Goal: Task Accomplishment & Management: Use online tool/utility

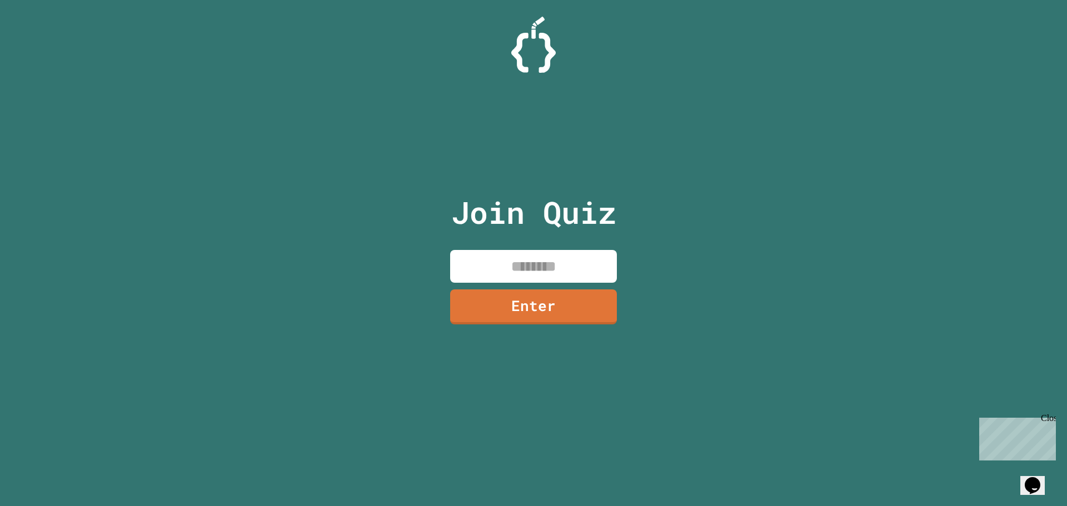
click at [526, 265] on input at bounding box center [533, 266] width 167 height 33
type input "********"
click at [542, 301] on link "Enter" at bounding box center [533, 305] width 167 height 37
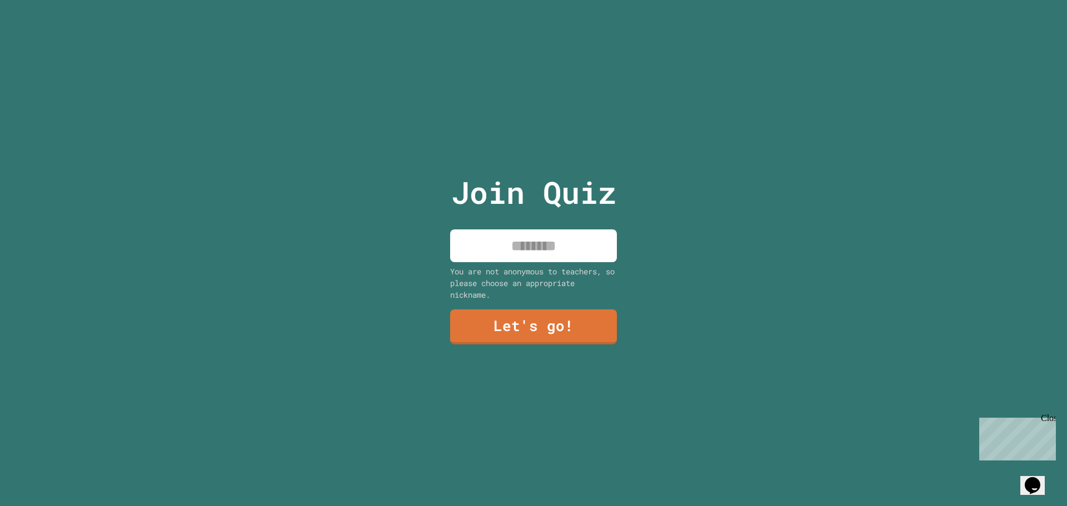
click at [537, 229] on input at bounding box center [533, 245] width 167 height 33
type input "*********"
click at [566, 310] on link "Let's go!" at bounding box center [533, 327] width 167 height 35
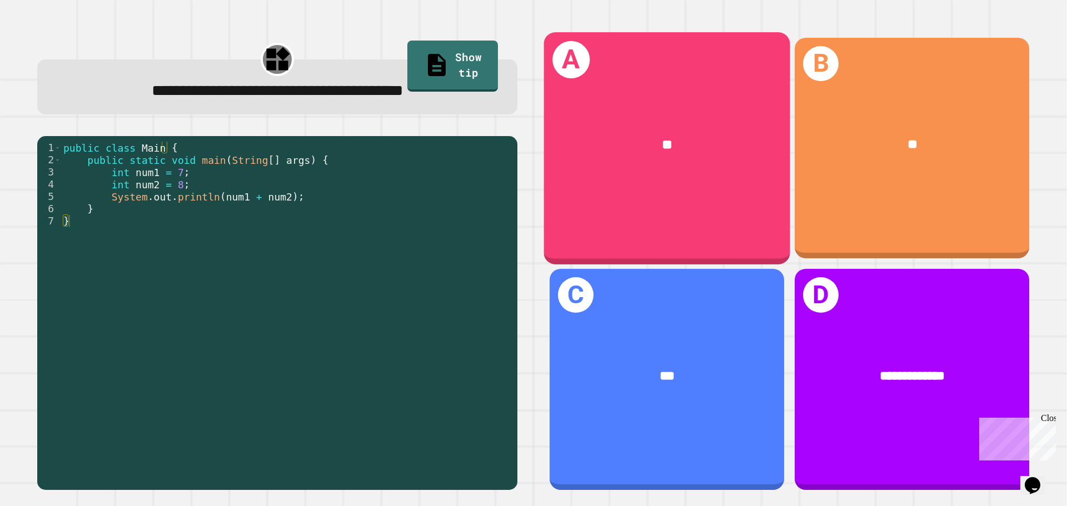
click at [716, 226] on div "A **" at bounding box center [667, 148] width 246 height 232
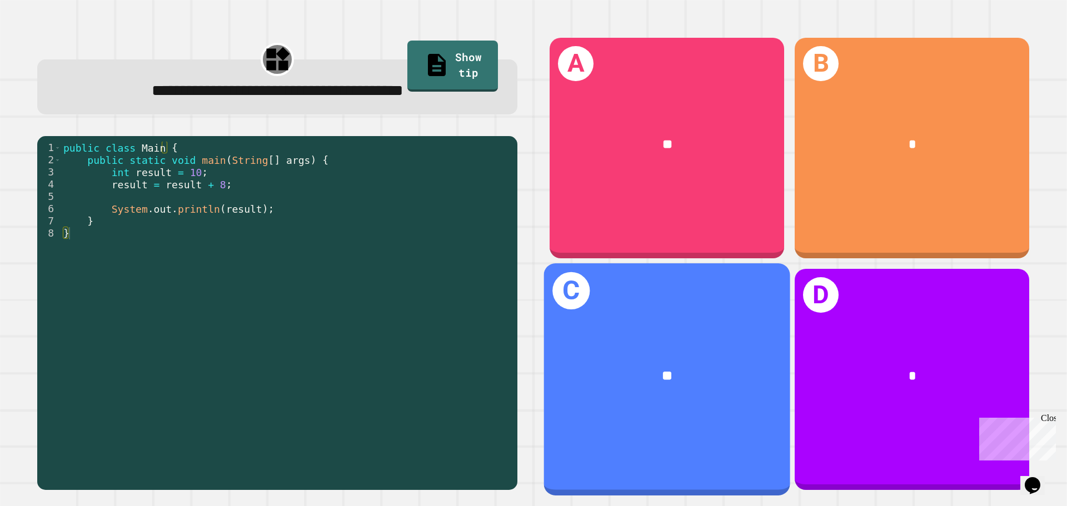
click at [646, 366] on div "**" at bounding box center [667, 376] width 192 height 21
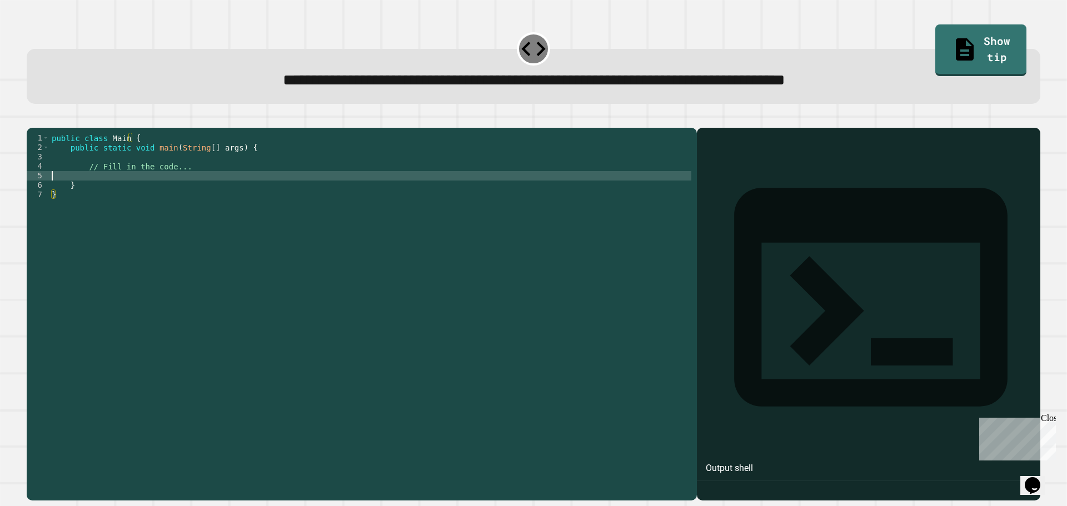
click at [93, 191] on div "public class Main { public static void main ( String [ ] args ) { // Fill in th…" at bounding box center [370, 303] width 642 height 340
click at [707, 159] on icon at bounding box center [871, 297] width 328 height 328
click at [734, 188] on icon at bounding box center [870, 297] width 273 height 218
click at [725, 462] on div "Output shell" at bounding box center [729, 468] width 47 height 13
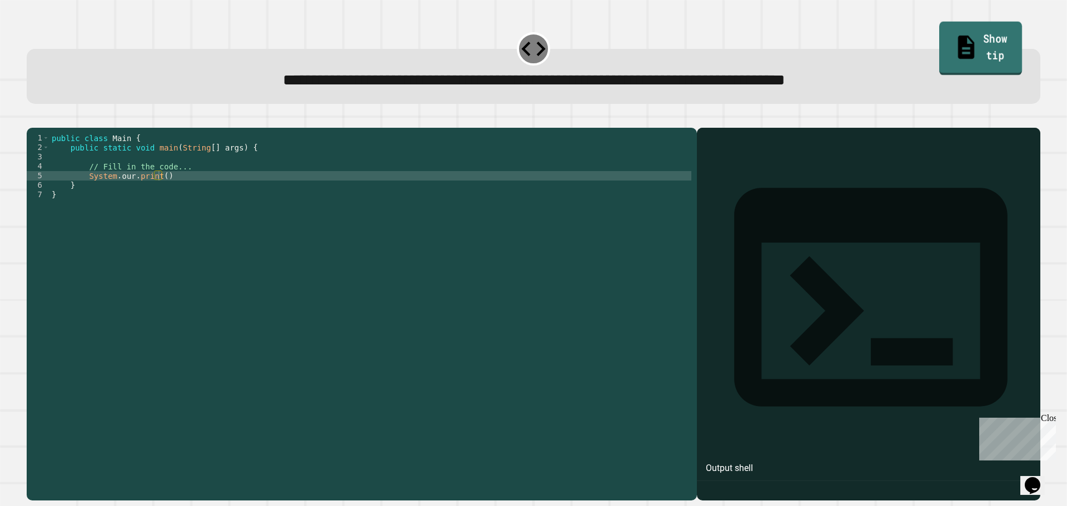
click at [965, 27] on link "Show tip" at bounding box center [980, 49] width 83 height 54
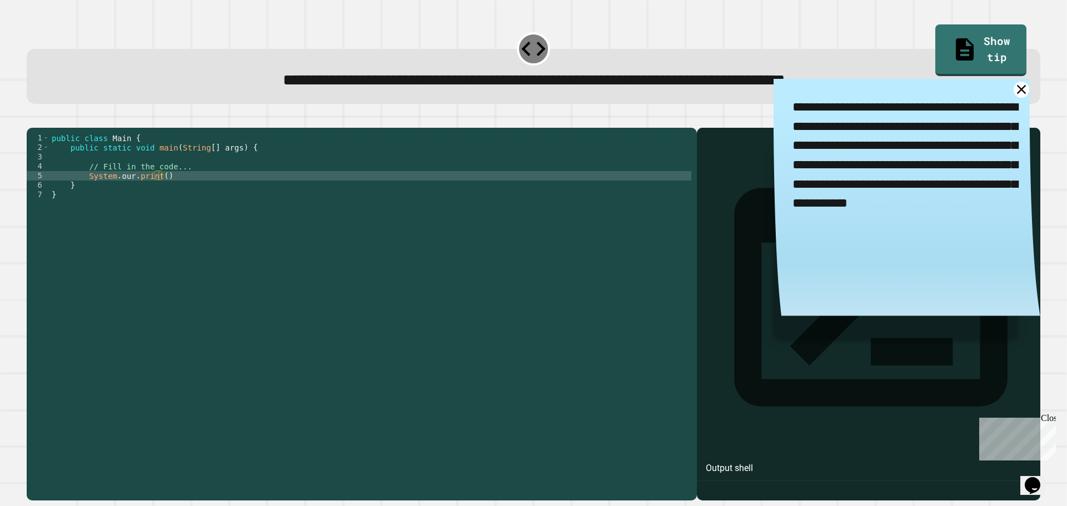
drag, startPoint x: 905, startPoint y: 202, endPoint x: 990, endPoint y: 203, distance: 85.6
click at [990, 203] on textarea "**********" at bounding box center [906, 155] width 267 height 153
click at [159, 192] on div "public class Main { public static void main ( String [ ] args ) { // Fill in th…" at bounding box center [370, 303] width 642 height 340
click at [152, 194] on div "public class Main { public static void main ( String [ ] args ) { // Fill in th…" at bounding box center [370, 303] width 642 height 340
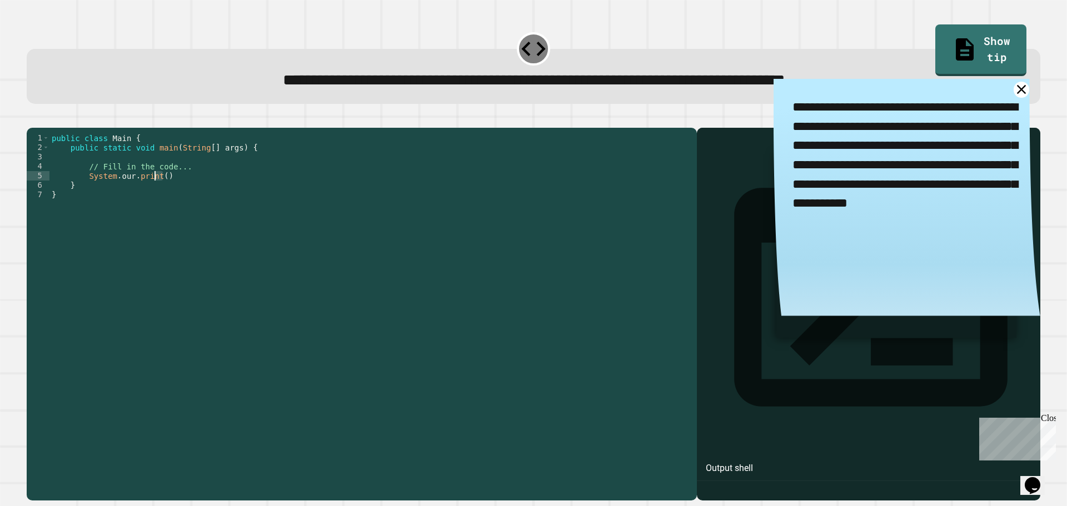
click at [153, 194] on div "public class Main { public static void main ( String [ ] args ) { // Fill in th…" at bounding box center [370, 303] width 642 height 340
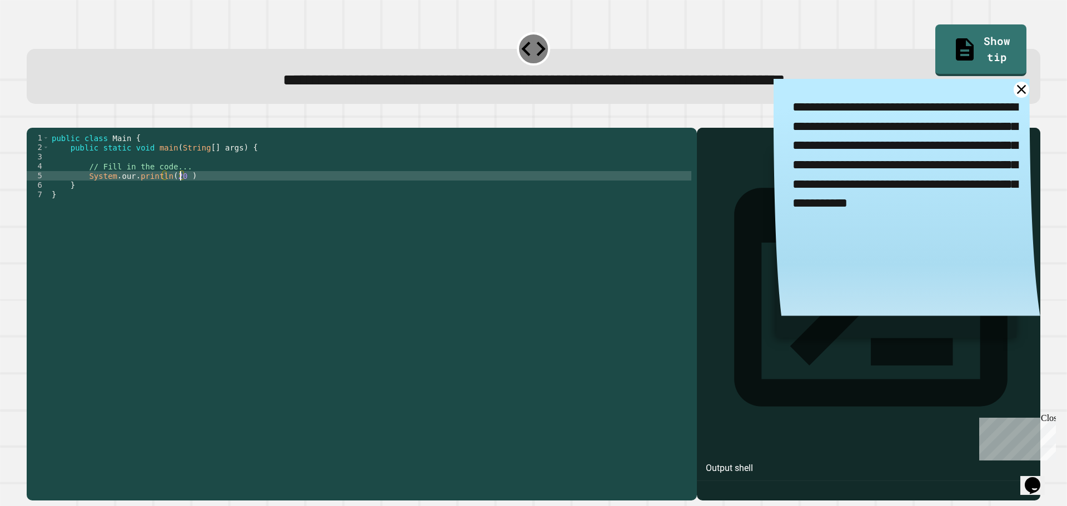
scroll to position [0, 9]
click at [1012, 92] on icon at bounding box center [1021, 89] width 19 height 19
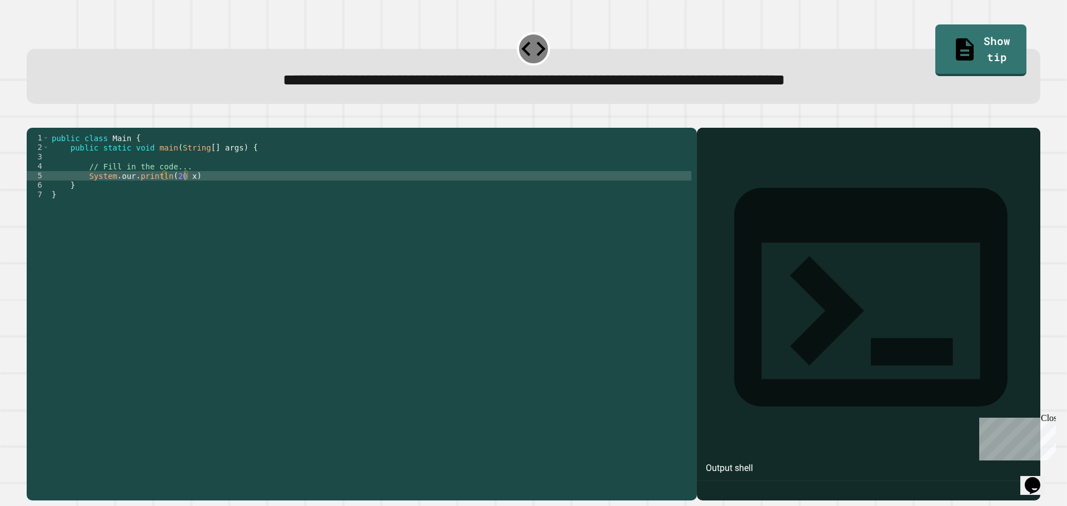
click at [185, 192] on div "public class Main { public static void main ( String [ ] args ) { // Fill in th…" at bounding box center [370, 303] width 642 height 340
click at [32, 119] on button "button" at bounding box center [32, 119] width 0 height 0
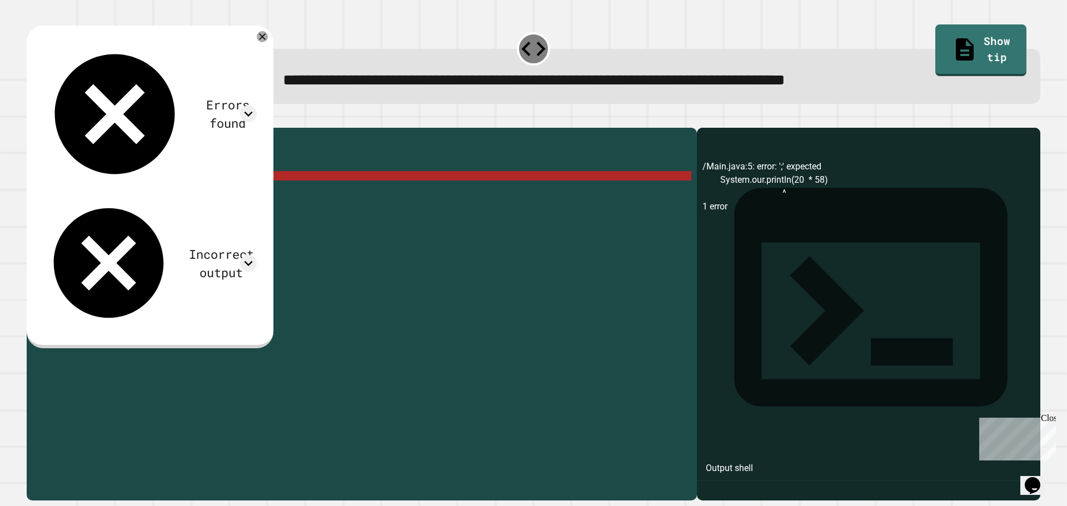
click at [168, 190] on div "public class Main { public static void main ( String [ ] args ) { // Fill in th…" at bounding box center [370, 303] width 642 height 340
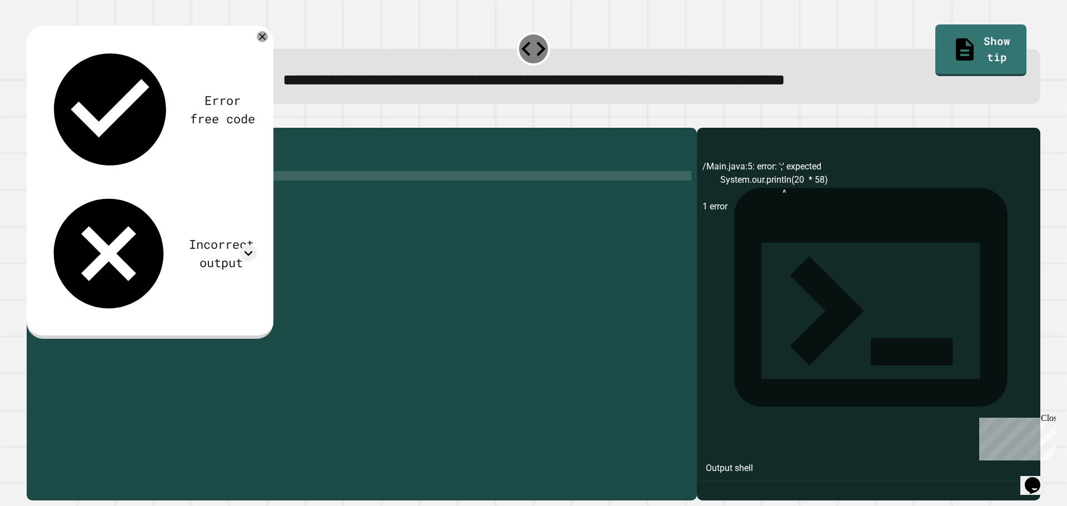
click at [204, 191] on div "public class Main { public static void main ( String [ ] args ) { // Fill in th…" at bounding box center [370, 303] width 642 height 340
click at [32, 119] on button "button" at bounding box center [32, 119] width 0 height 0
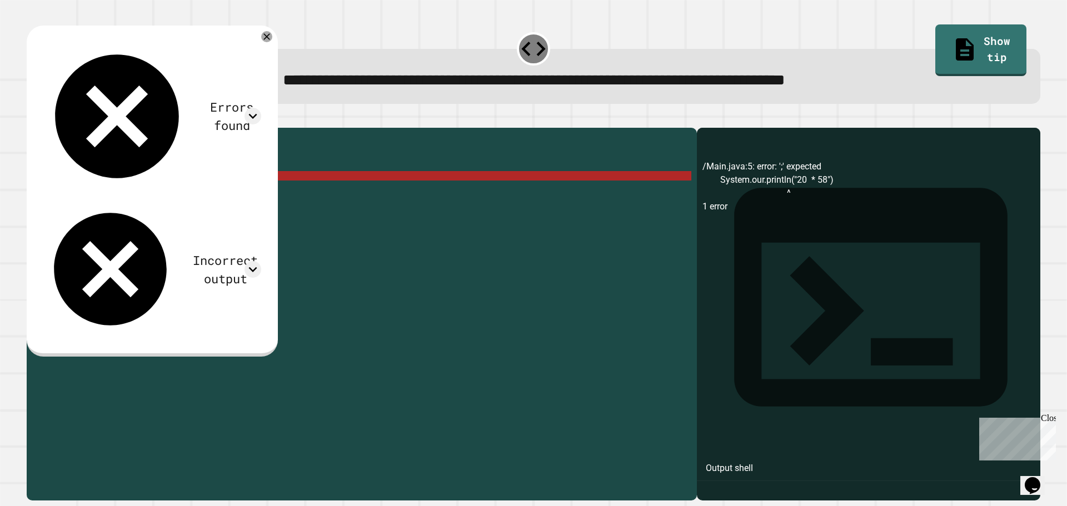
click at [171, 192] on div "public class Main { public static void main ( String [ ] args ) { // Fill in th…" at bounding box center [370, 303] width 642 height 340
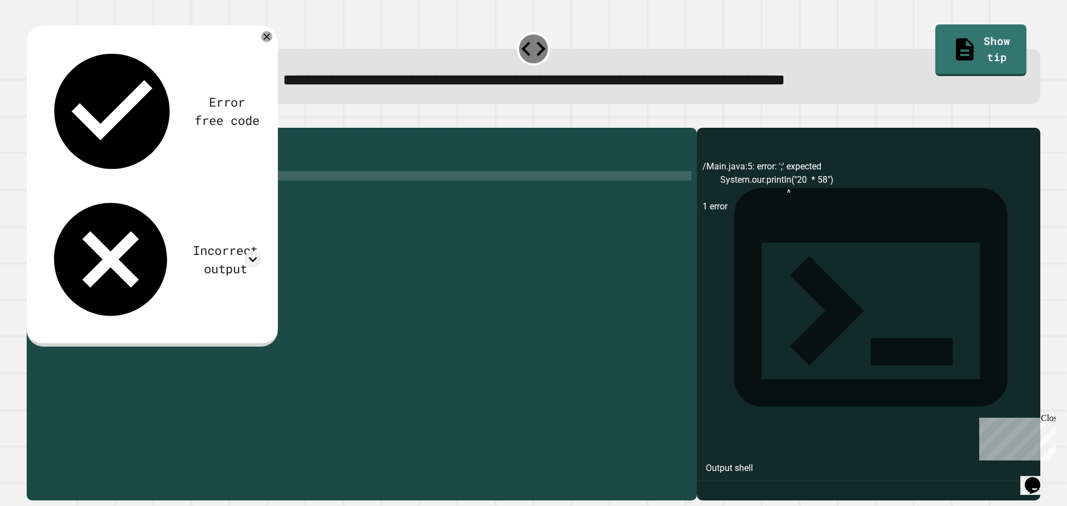
click at [202, 190] on div "public class Main { public static void main ( String [ ] args ) { // Fill in th…" at bounding box center [370, 303] width 642 height 340
type textarea "**********"
click at [32, 119] on icon "button" at bounding box center [32, 119] width 0 height 0
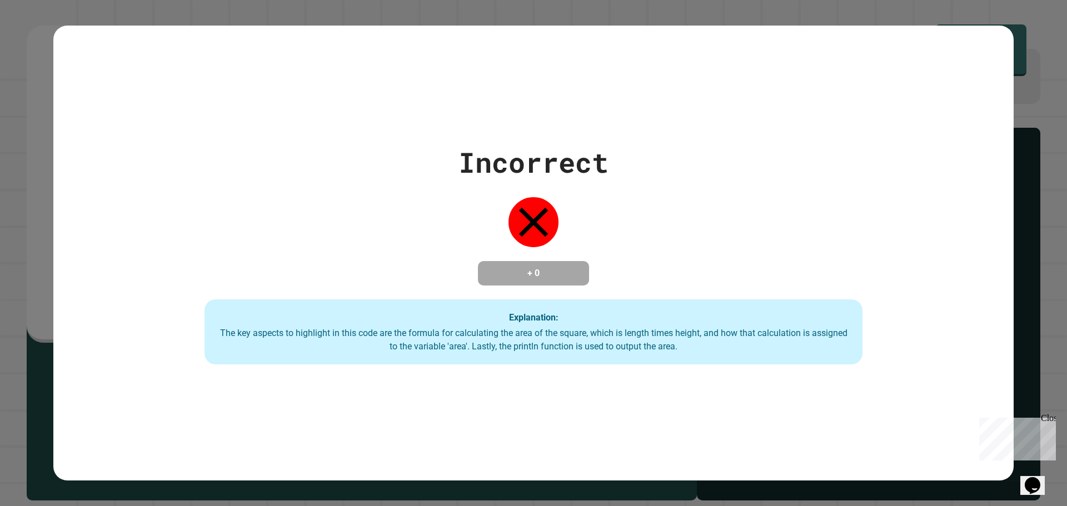
click at [1051, 418] on div "Close" at bounding box center [1048, 420] width 14 height 14
click at [24, 204] on div "Incorrect + 0 Explanation: The key aspects to highlight in this code are the fo…" at bounding box center [533, 253] width 1067 height 506
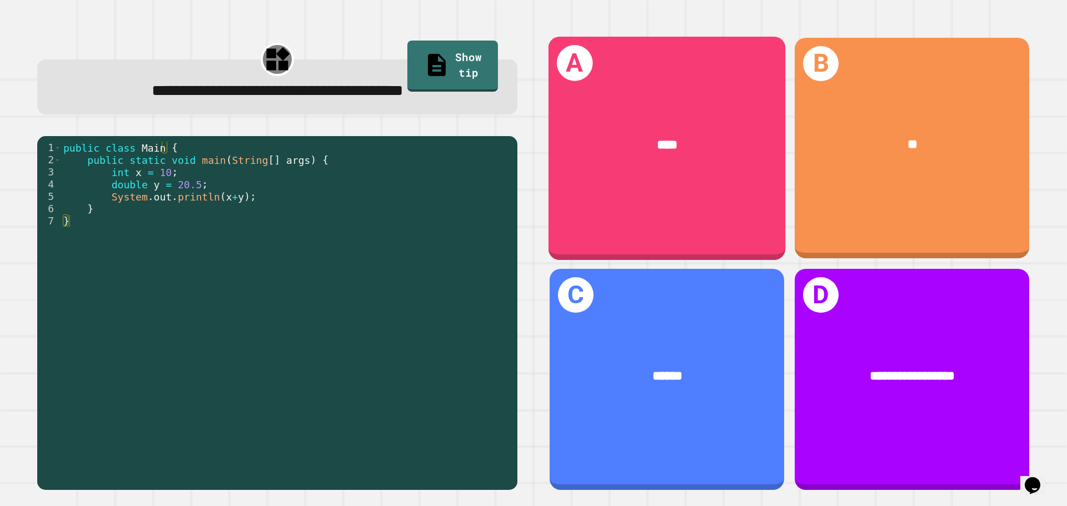
click at [586, 184] on div "A ****" at bounding box center [666, 147] width 237 height 223
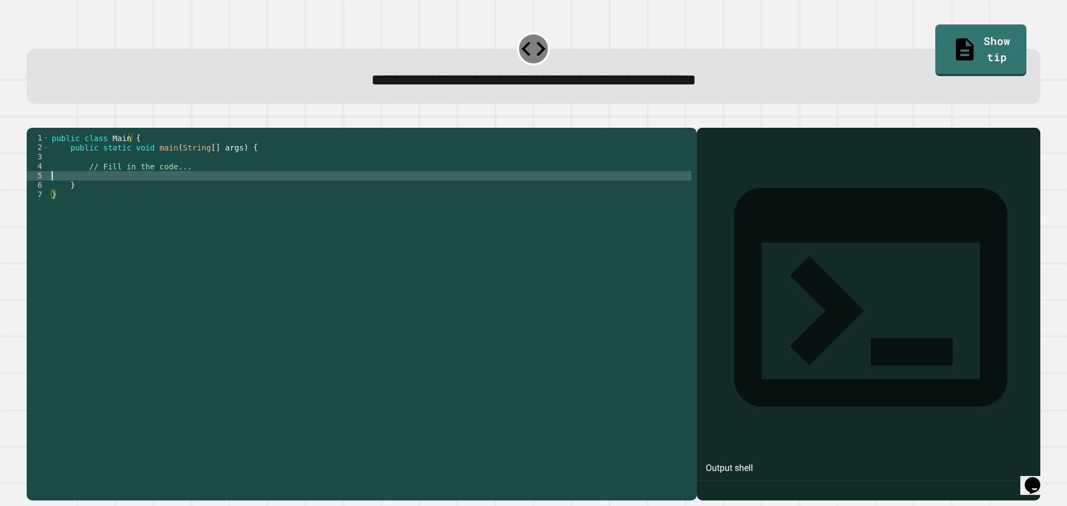
click at [117, 189] on div "public class Main { public static void main ( String [ ] args ) { // Fill in th…" at bounding box center [370, 303] width 642 height 340
type textarea "*"
type textarea "**********"
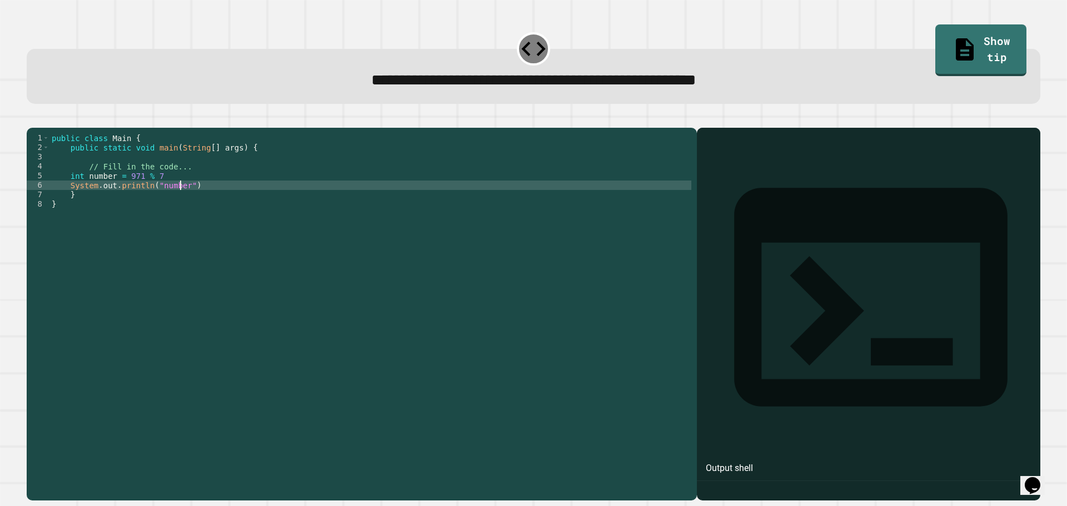
scroll to position [0, 9]
click at [32, 119] on icon "button" at bounding box center [32, 119] width 0 height 0
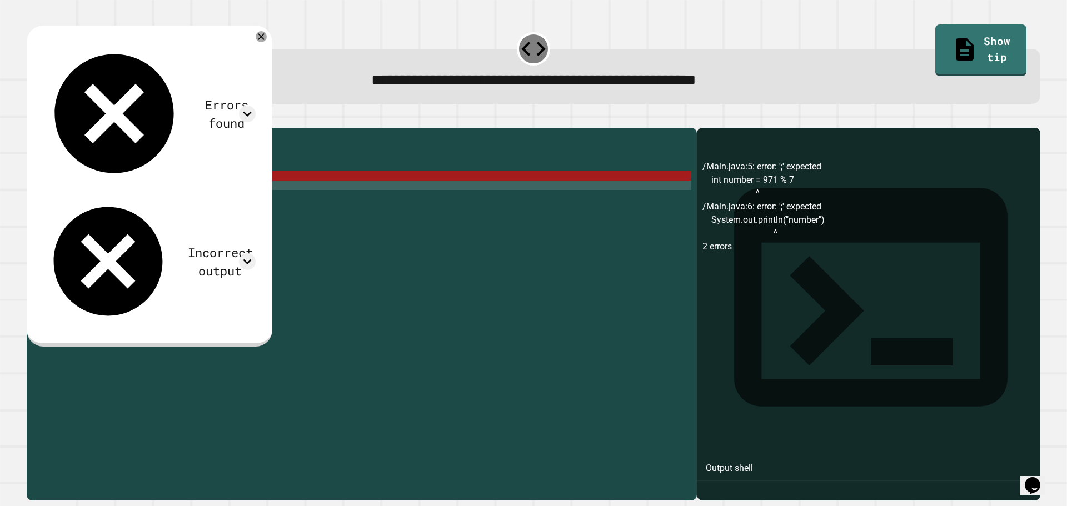
click at [156, 193] on div "public class Main { public static void main ( String [ ] args ) { // Fill in th…" at bounding box center [370, 303] width 642 height 340
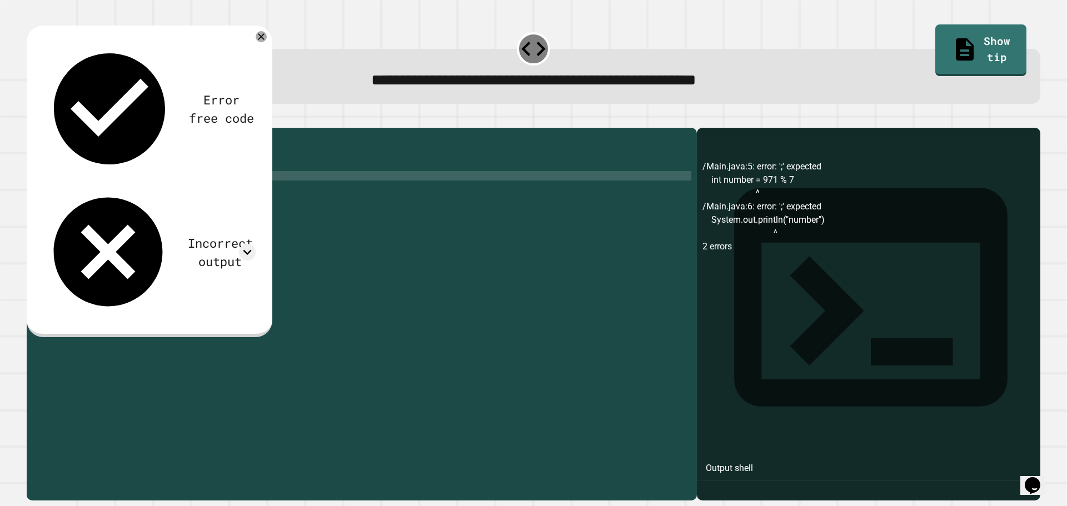
click at [32, 119] on icon "button" at bounding box center [32, 119] width 0 height 0
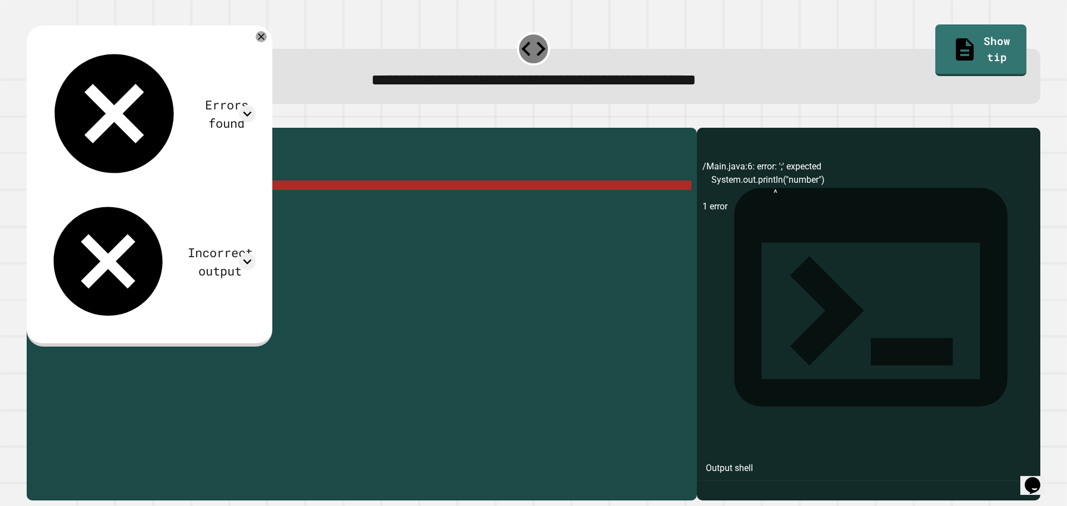
click at [187, 201] on div "public class Main { public static void main ( String [ ] args ) { // Fill in th…" at bounding box center [370, 303] width 642 height 340
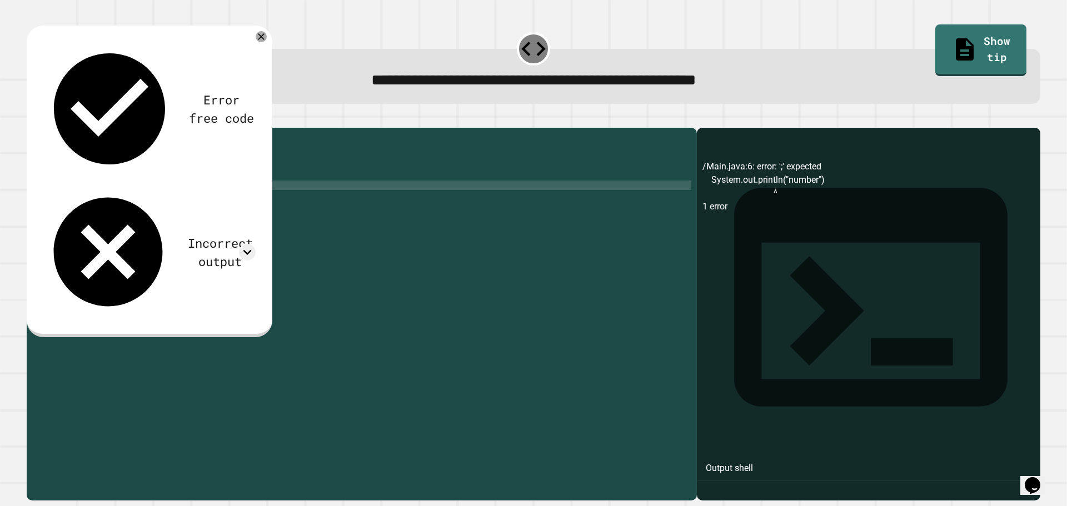
click at [32, 119] on button "button" at bounding box center [32, 119] width 0 height 0
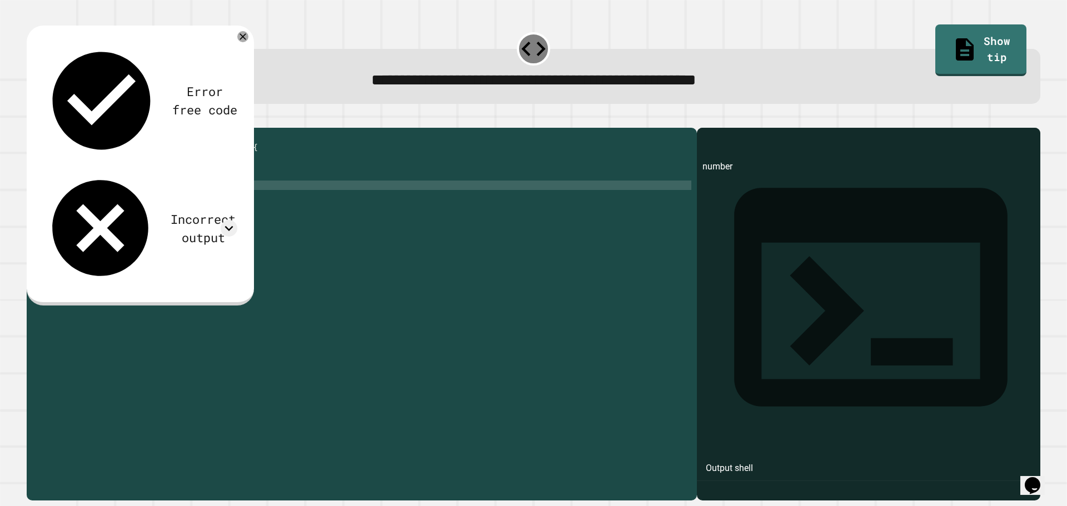
scroll to position [0, 7]
click at [86, 193] on div "public class Main { public static void main ( String [ ] args ) { // Fill in th…" at bounding box center [370, 303] width 642 height 340
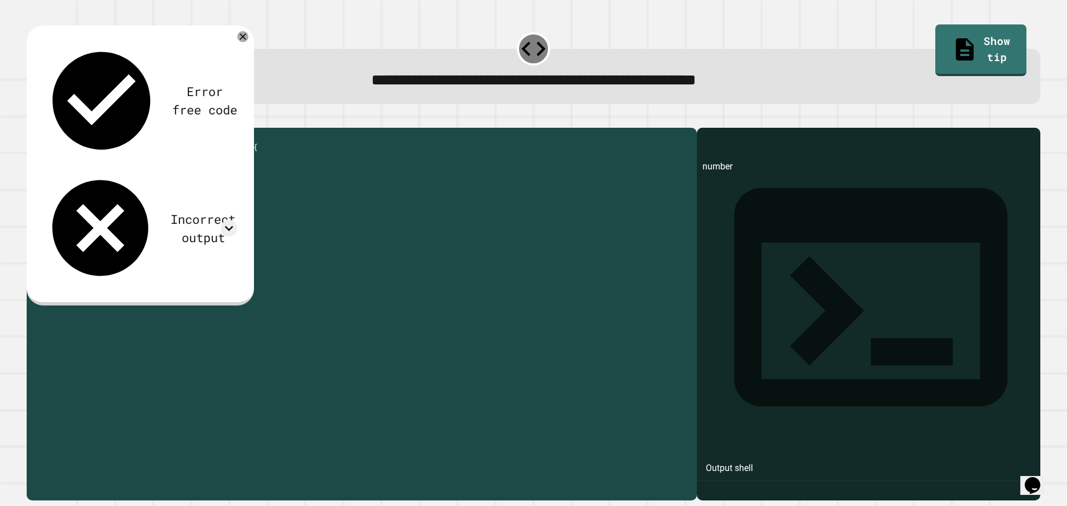
drag, startPoint x: 71, startPoint y: 192, endPoint x: 106, endPoint y: 191, distance: 35.0
click at [106, 191] on div "public class Main { public static void main ( String [ ] args ) { // Fill in th…" at bounding box center [370, 303] width 642 height 340
click at [106, 191] on div "public class Main { public static void main ( String [ ] args ) { // Fill in th…" at bounding box center [370, 293] width 642 height 321
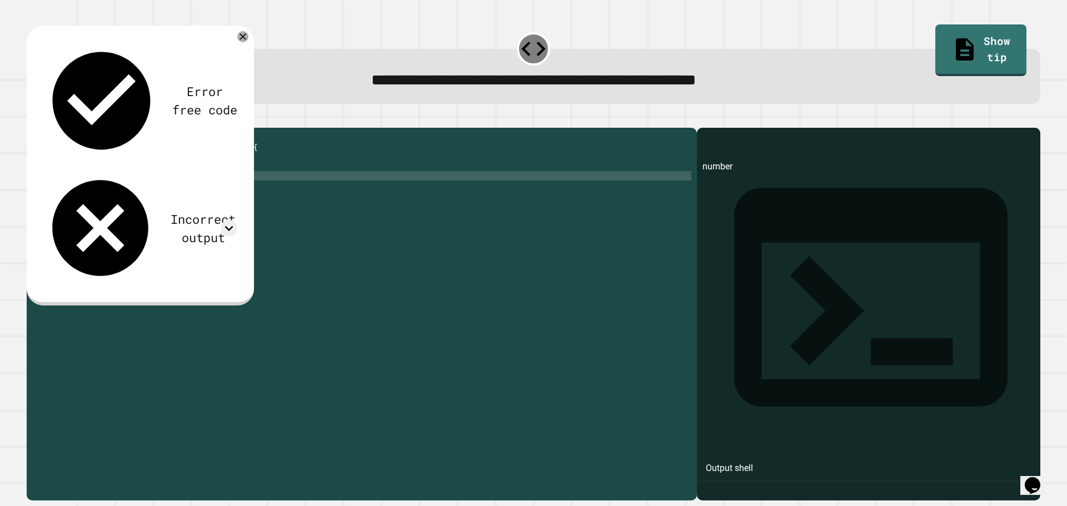
click at [79, 193] on div "public class Main { public static void main ( String [ ] args ) { // Fill in th…" at bounding box center [370, 303] width 642 height 340
click at [84, 193] on div "public class Main { public static void main ( String [ ] args ) { // Fill in th…" at bounding box center [370, 303] width 642 height 340
click at [152, 201] on div "public class Main { public static void main ( String [ ] args ) { // Fill in th…" at bounding box center [370, 303] width 642 height 340
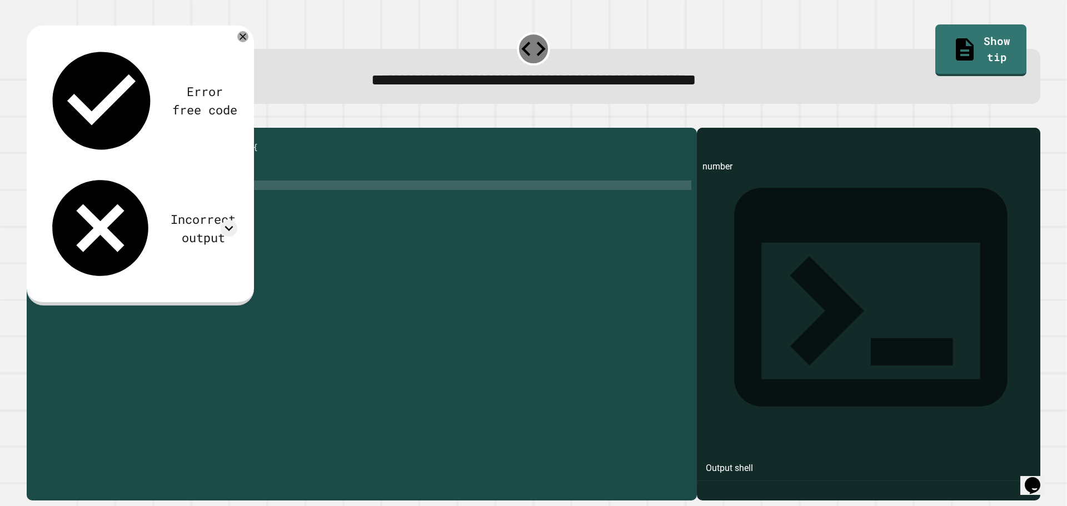
click at [178, 204] on div "public class Main { public static void main ( String [ ] args ) { // Fill in th…" at bounding box center [370, 303] width 642 height 340
type textarea "**********"
click at [32, 119] on icon "button" at bounding box center [32, 119] width 0 height 0
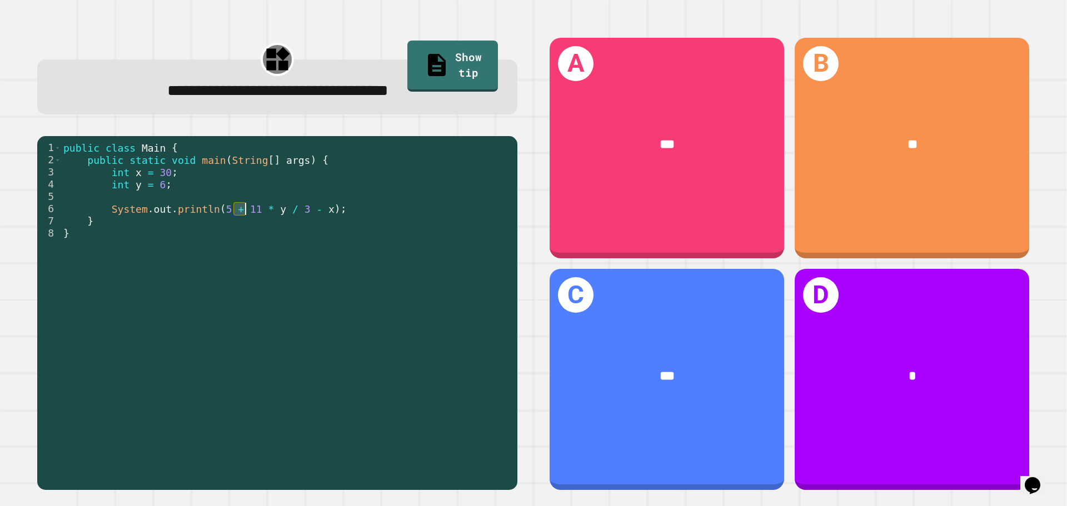
drag, startPoint x: 235, startPoint y: 212, endPoint x: 246, endPoint y: 213, distance: 10.6
click at [246, 213] on div "public class Main { public static void main ( String [ ] args ) { int x = 30 ; …" at bounding box center [286, 313] width 451 height 342
click at [266, 213] on div "public class Main { public static void main ( String [ ] args ) { int x = 30 ; …" at bounding box center [286, 313] width 451 height 342
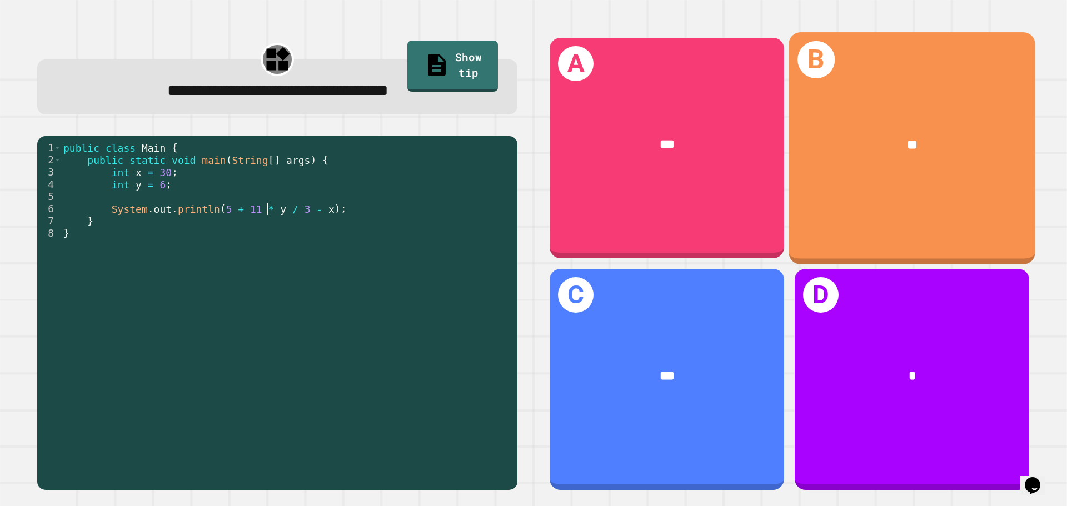
click at [847, 232] on div "B **" at bounding box center [912, 148] width 246 height 232
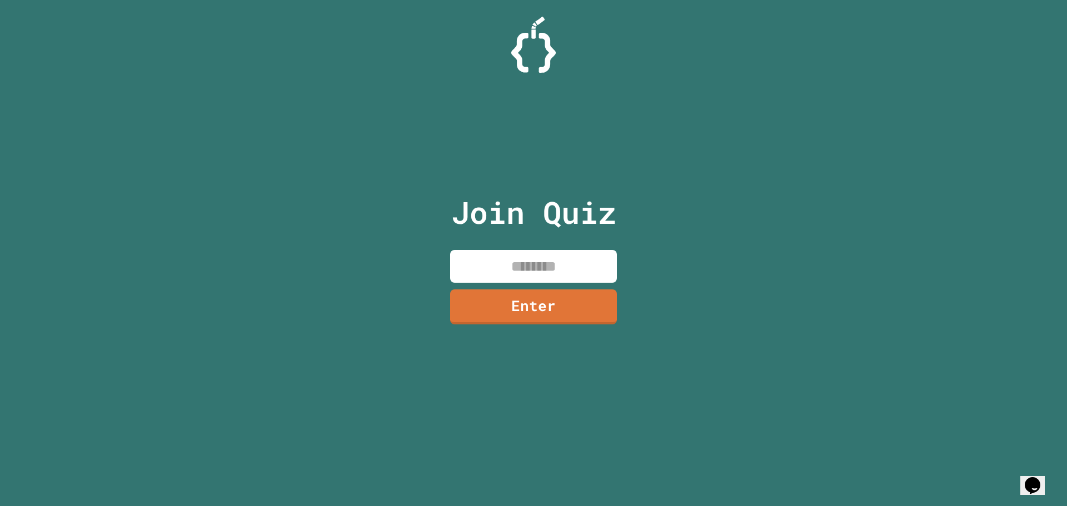
click at [575, 276] on input at bounding box center [533, 266] width 167 height 33
type input "********"
click at [549, 321] on link "Enter" at bounding box center [533, 307] width 167 height 35
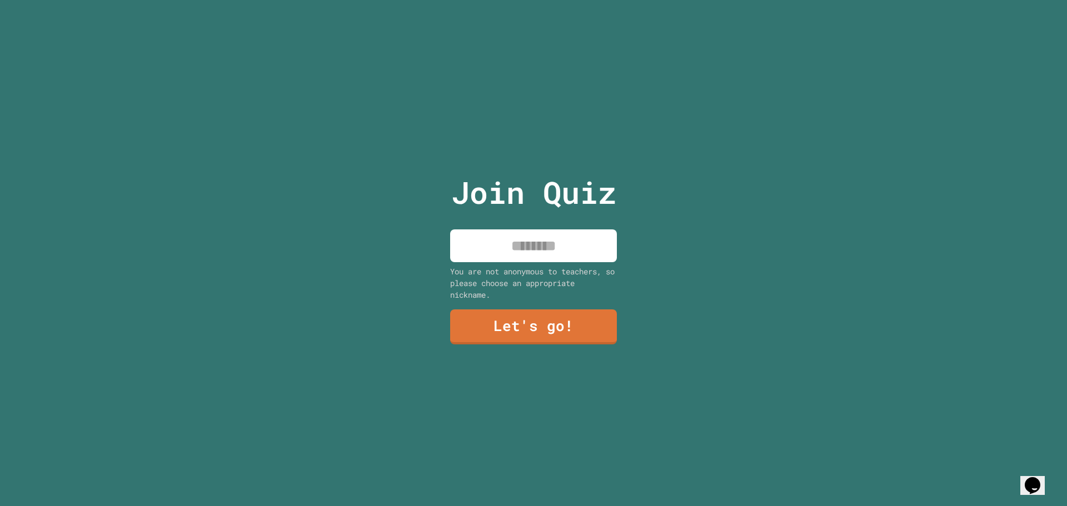
click at [550, 274] on div "You are not anonymous to teachers, so please choose an appropriate nickname." at bounding box center [533, 283] width 167 height 35
click at [550, 248] on input at bounding box center [533, 245] width 167 height 33
type input "******"
click at [565, 327] on link "Let's go!" at bounding box center [534, 326] width 168 height 36
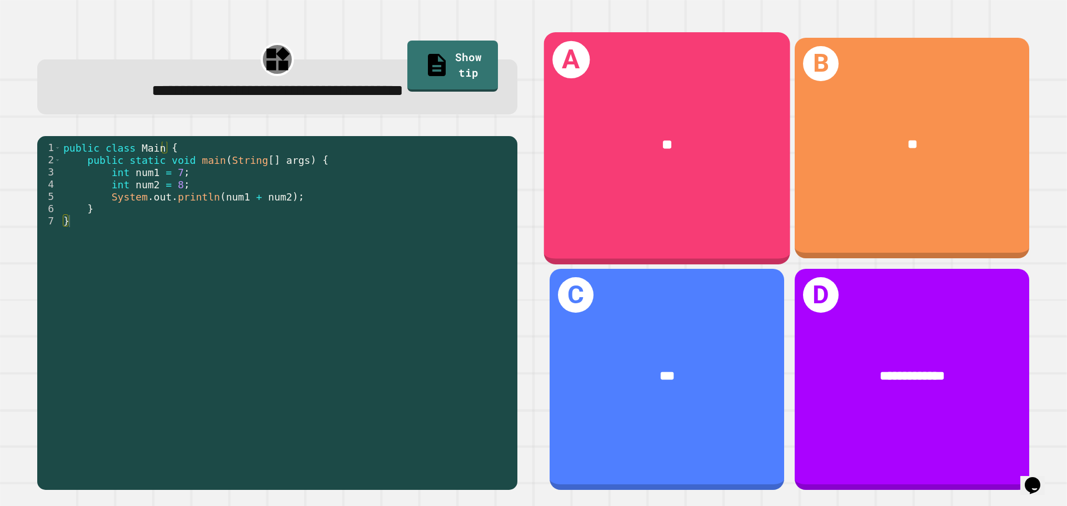
click at [643, 199] on div "A **" at bounding box center [667, 148] width 246 height 232
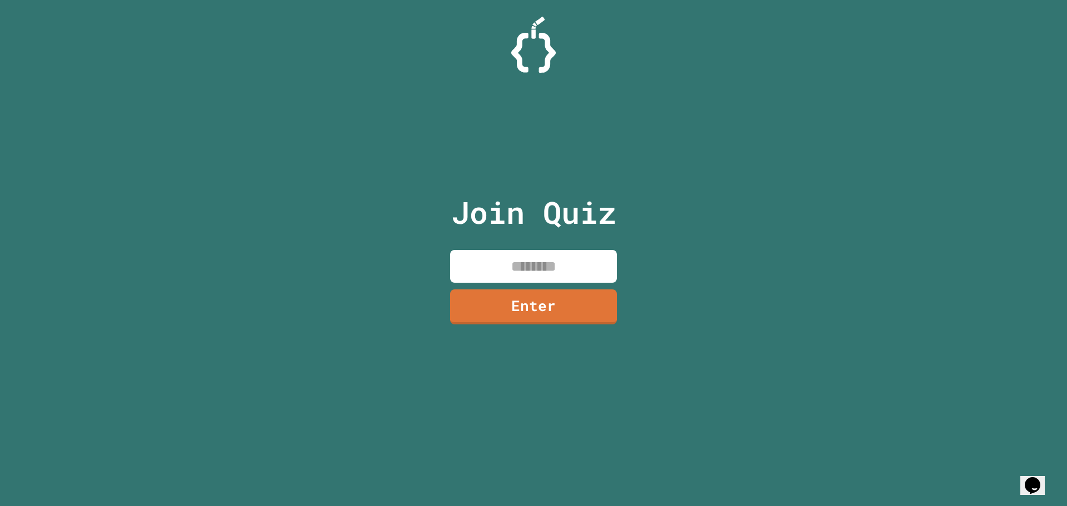
click at [535, 261] on input at bounding box center [533, 266] width 167 height 33
type input "********"
click at [566, 295] on link "Enter" at bounding box center [533, 307] width 167 height 35
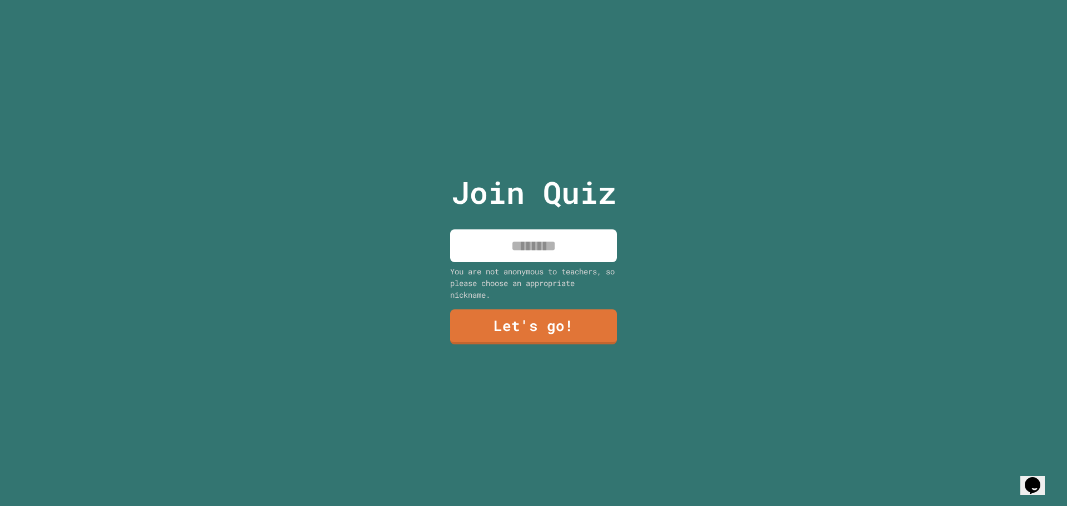
click at [556, 253] on input at bounding box center [533, 245] width 167 height 33
type input "******"
click at [495, 312] on link "Let's go!" at bounding box center [533, 325] width 153 height 37
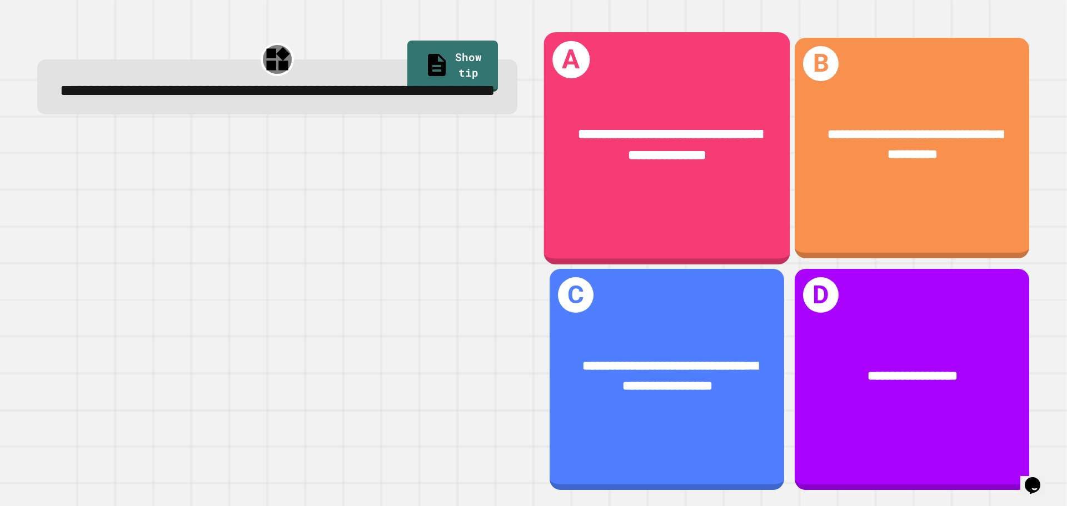
click at [715, 187] on div "**********" at bounding box center [667, 145] width 246 height 96
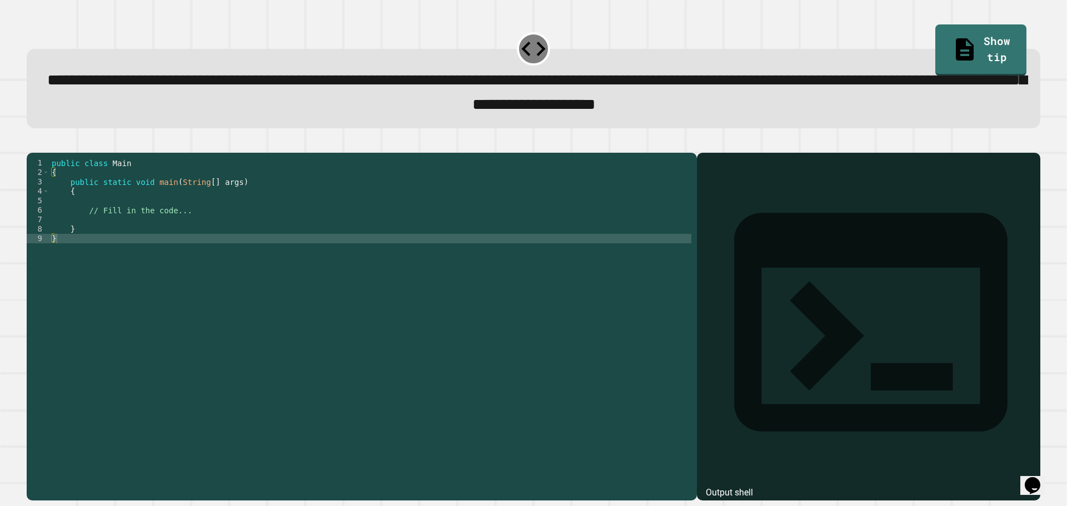
click at [891, 89] on span "**********" at bounding box center [536, 92] width 979 height 40
click at [156, 215] on div "public class Main { public static void main ( String [ ] args ) { // Fill in th…" at bounding box center [370, 314] width 642 height 312
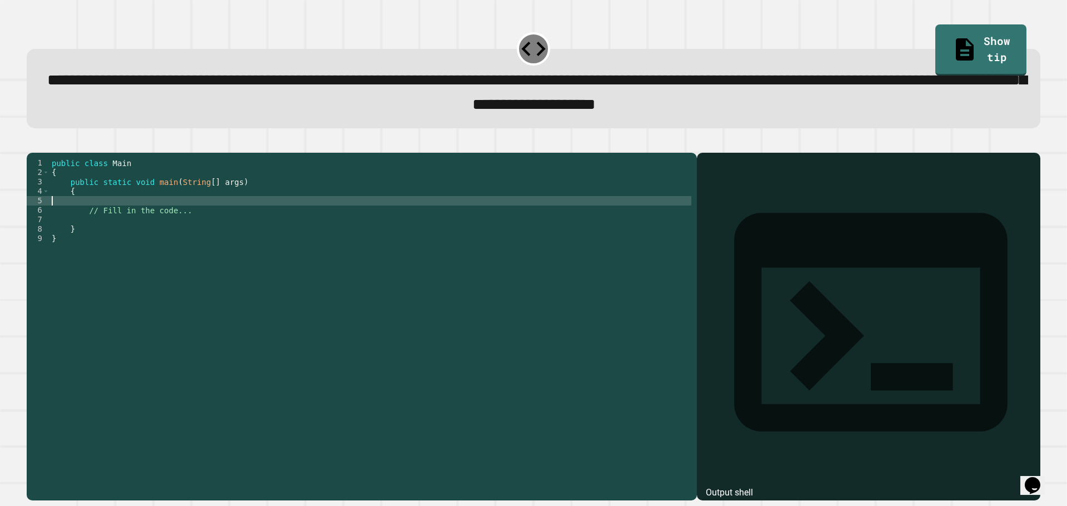
click at [122, 238] on div "public class Main { public static void main ( String [ ] args ) { // Fill in th…" at bounding box center [370, 314] width 642 height 312
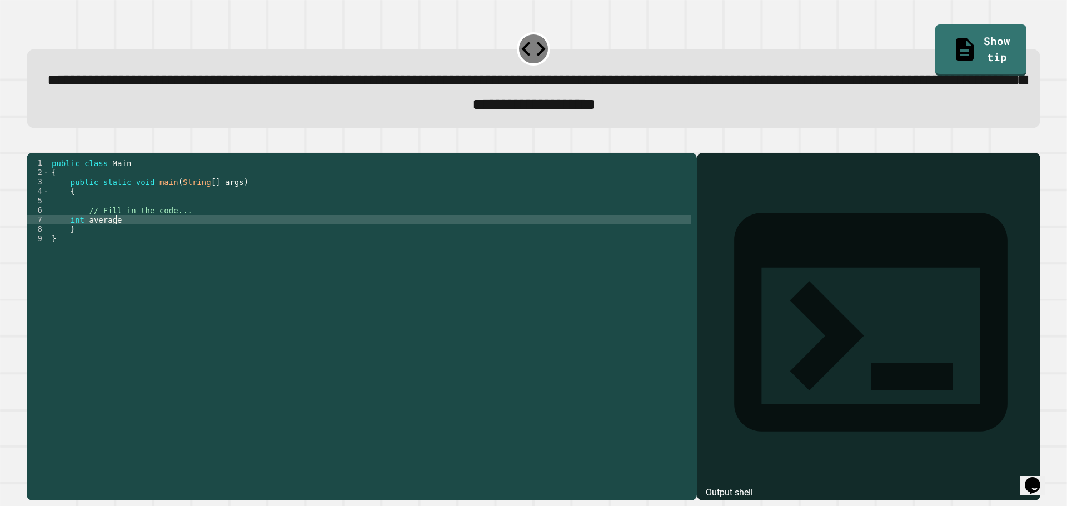
scroll to position [0, 4]
drag, startPoint x: 888, startPoint y: 76, endPoint x: 230, endPoint y: 113, distance: 658.9
click at [230, 112] on span "**********" at bounding box center [536, 92] width 979 height 40
copy span "**********"
click at [154, 235] on div "public class Main { public static void main ( String [ ] args ) { // Fill in th…" at bounding box center [370, 314] width 642 height 312
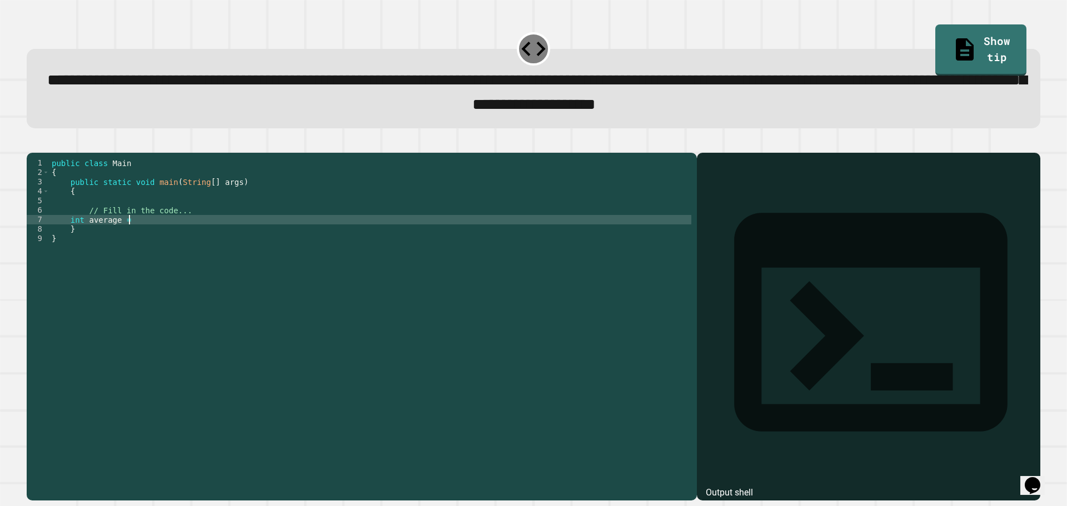
paste textarea "**********"
click at [141, 238] on div "public class Main { public static void main ( String [ ] args ) { // Fill in th…" at bounding box center [370, 314] width 642 height 312
click at [163, 238] on div "public class Main { public static void main ( String [ ] args ) { // Fill in th…" at bounding box center [370, 314] width 642 height 312
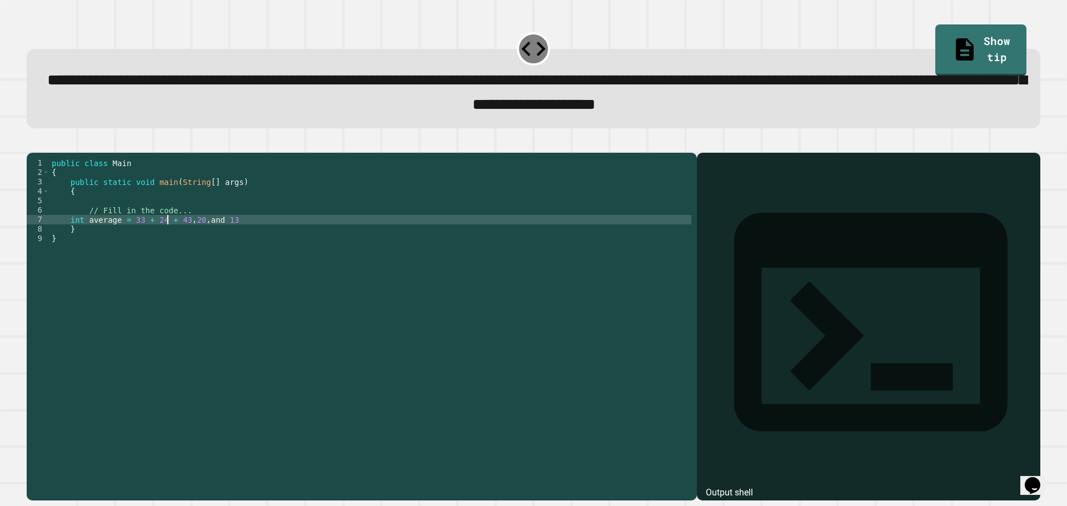
click at [184, 236] on div "public class Main { public static void main ( String [ ] args ) { // Fill in th…" at bounding box center [370, 314] width 642 height 312
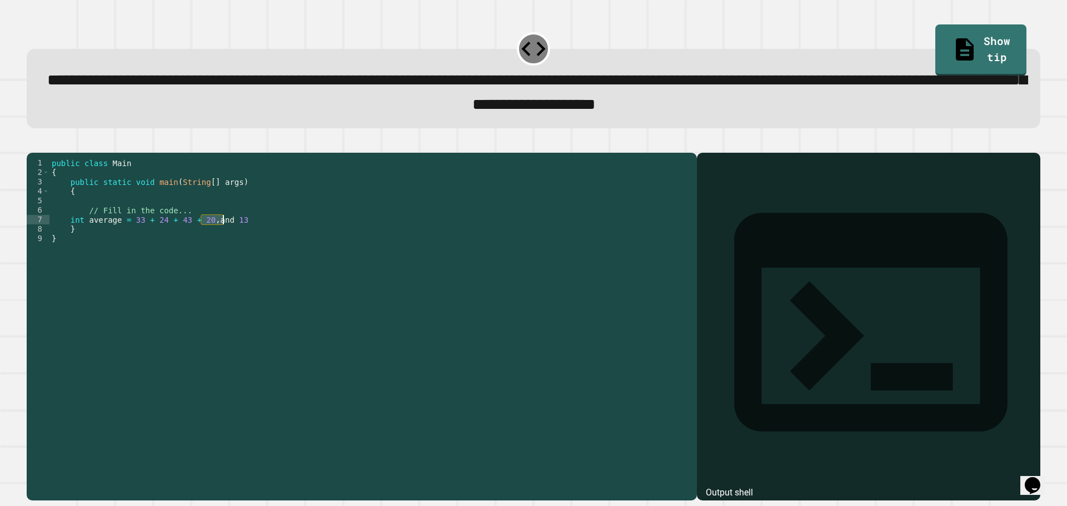
drag, startPoint x: 202, startPoint y: 241, endPoint x: 223, endPoint y: 240, distance: 21.1
click at [223, 240] on div "public class Main { public static void main ( String [ ] args ) { // Fill in th…" at bounding box center [370, 314] width 642 height 312
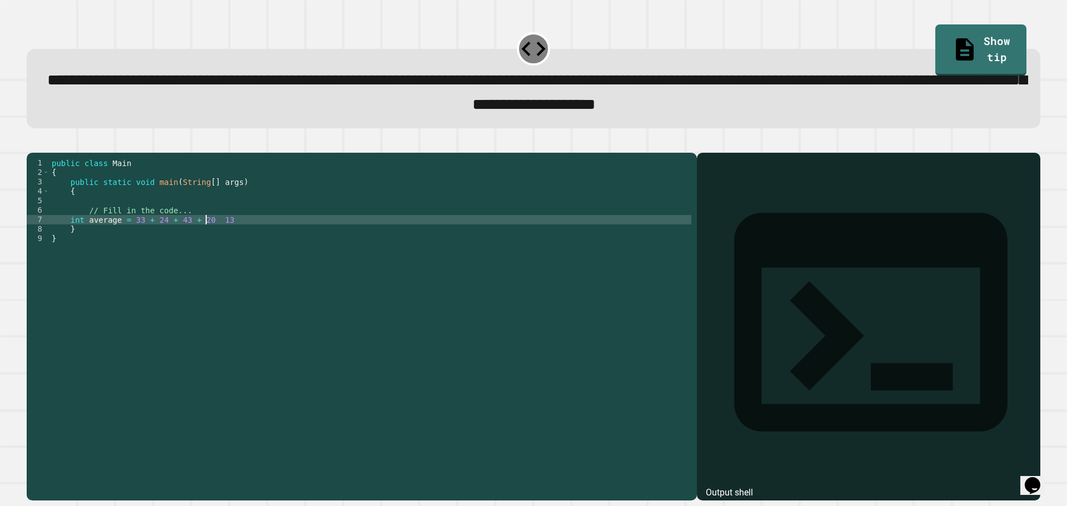
scroll to position [0, 11]
click at [223, 240] on div "public class Main { public static void main ( String [ ] args ) { // Fill in th…" at bounding box center [370, 314] width 642 height 312
click at [127, 237] on div "public class Main { public static void main ( String [ ] args ) { // Fill in th…" at bounding box center [370, 314] width 642 height 312
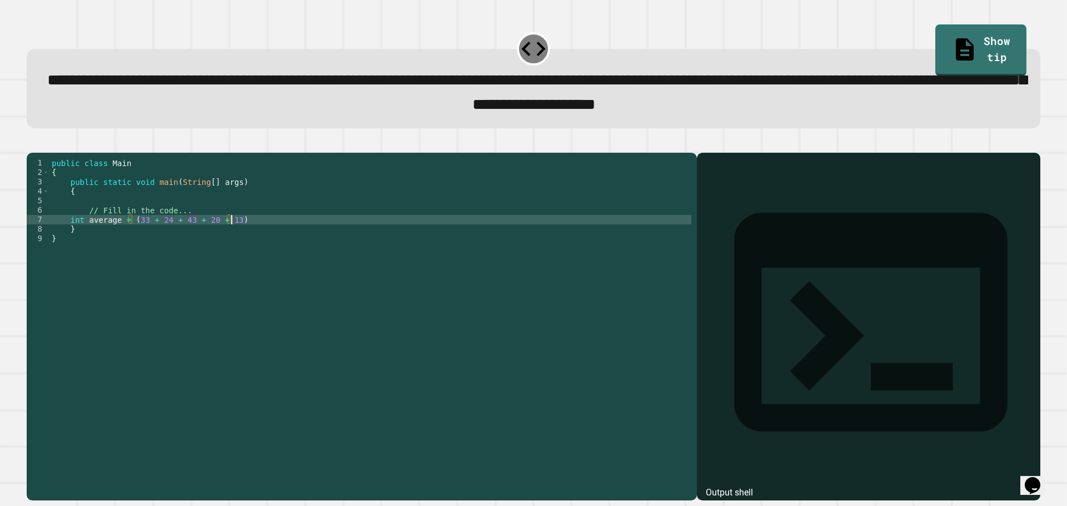
click at [244, 236] on div "public class Main { public static void main ( String [ ] args ) { // Fill in th…" at bounding box center [370, 314] width 642 height 312
type textarea "**********"
click at [104, 247] on div "public class Main { public static void main ( String [ ] args ) { // Fill in th…" at bounding box center [370, 314] width 642 height 312
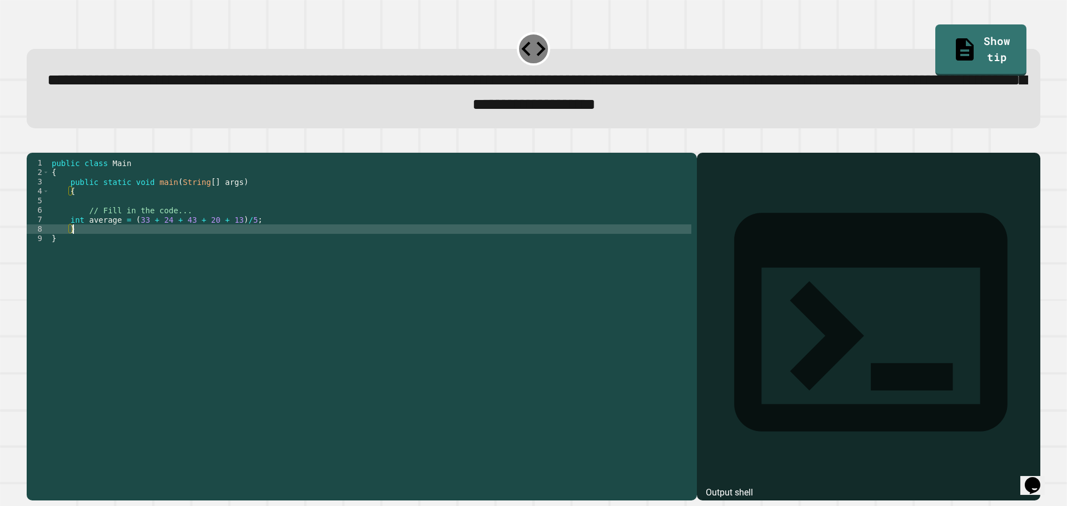
scroll to position [0, 1]
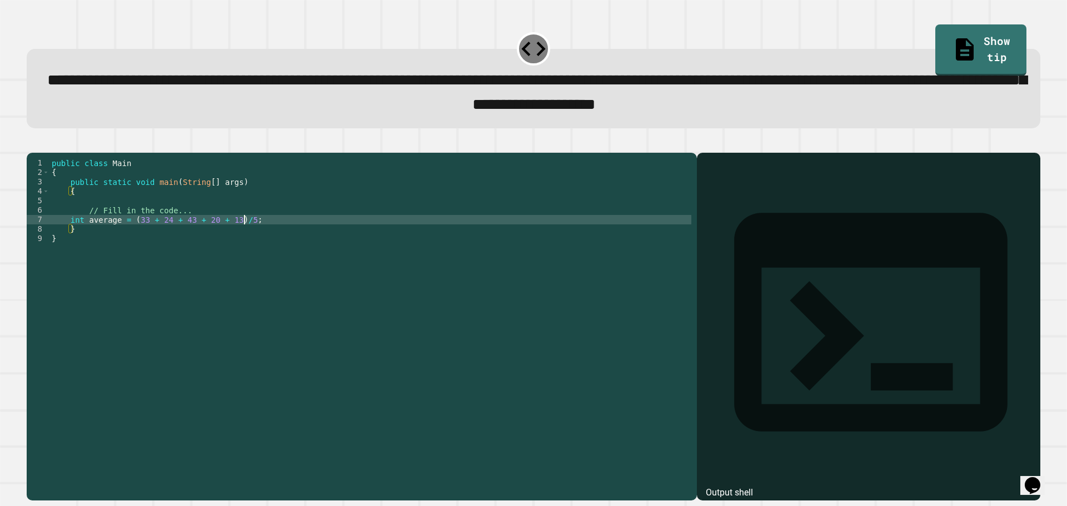
click at [269, 239] on div "public class Main { public static void main ( String [ ] args ) { // Fill in th…" at bounding box center [370, 314] width 642 height 312
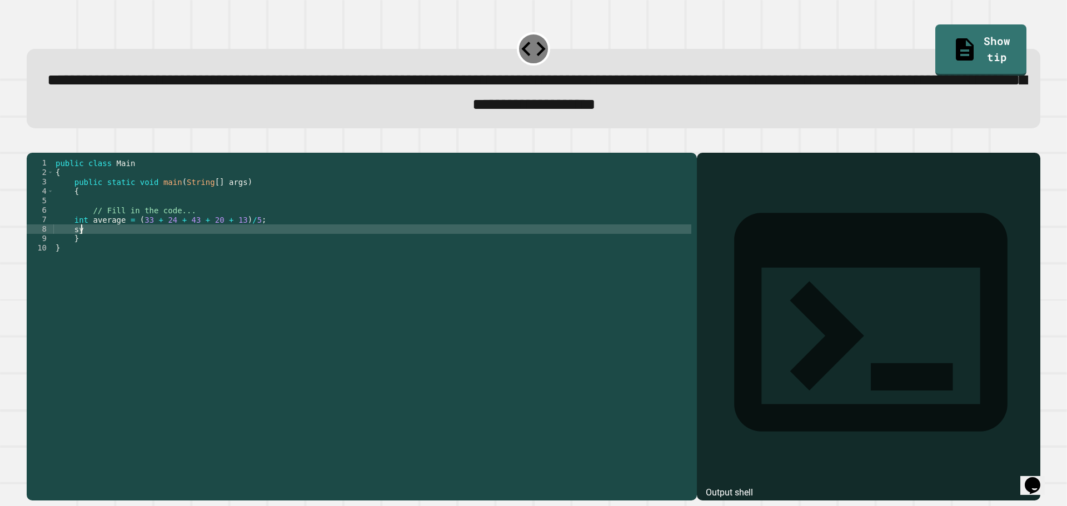
type textarea "*"
click at [270, 247] on div "public class Main { public static void main ( String [ ] args ) { // Fill in th…" at bounding box center [372, 314] width 638 height 312
click at [32, 143] on icon "button" at bounding box center [32, 143] width 0 height 0
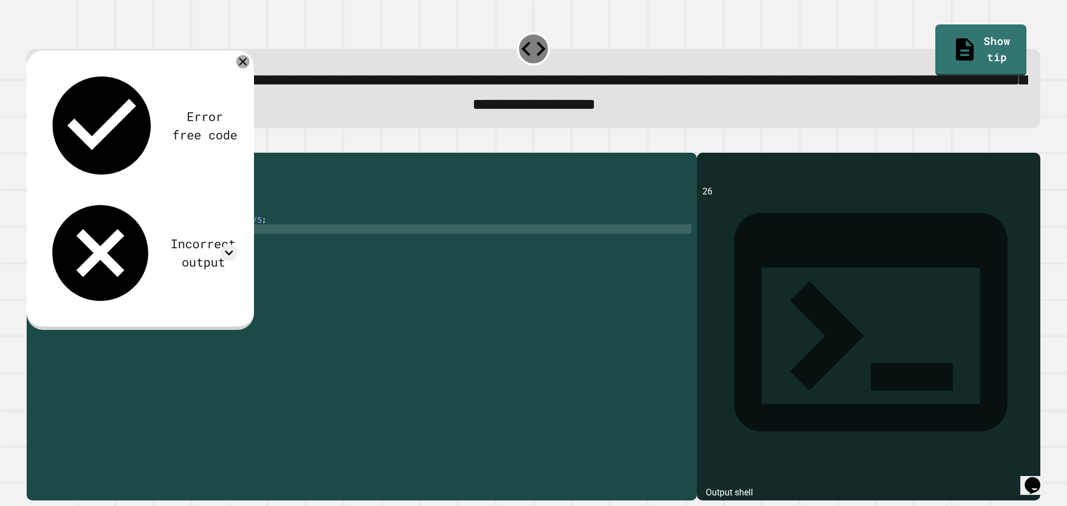
click at [244, 68] on icon at bounding box center [242, 61] width 13 height 13
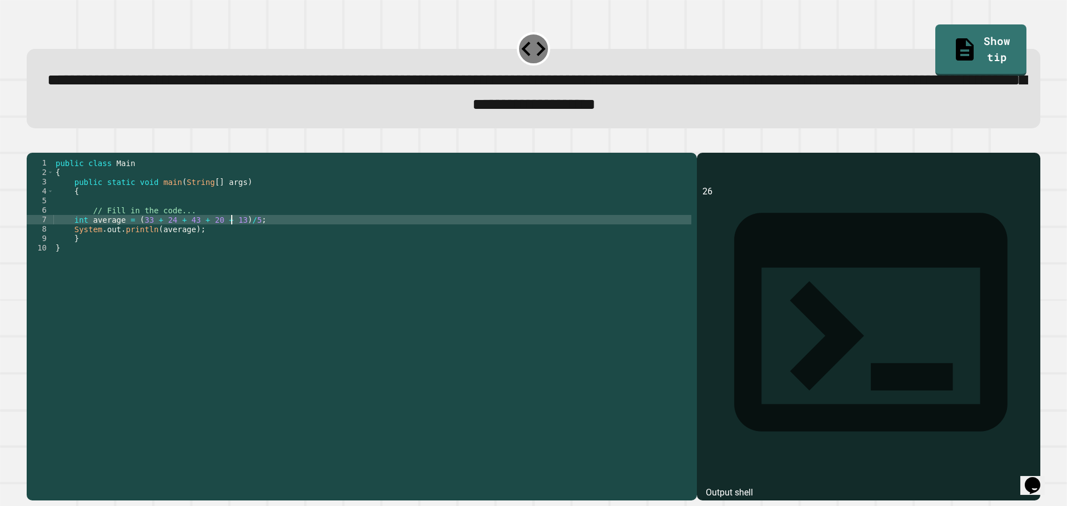
click at [230, 239] on div "public class Main { public static void main ( String [ ] args ) { // Fill in th…" at bounding box center [372, 314] width 638 height 312
click at [242, 239] on div "public class Main { public static void main ( String [ ] args ) { // Fill in th…" at bounding box center [372, 314] width 638 height 312
click at [99, 234] on div "public class Main { public static void main ( String [ ] args ) { // Fill in th…" at bounding box center [372, 314] width 638 height 312
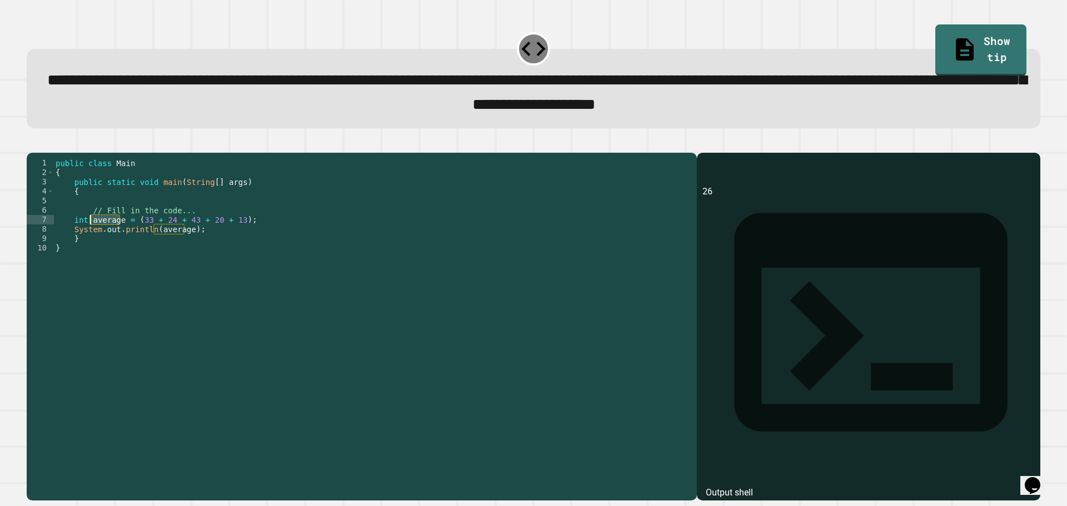
click at [99, 234] on div "public class Main { public static void main ( String [ ] args ) { // Fill in th…" at bounding box center [372, 314] width 638 height 312
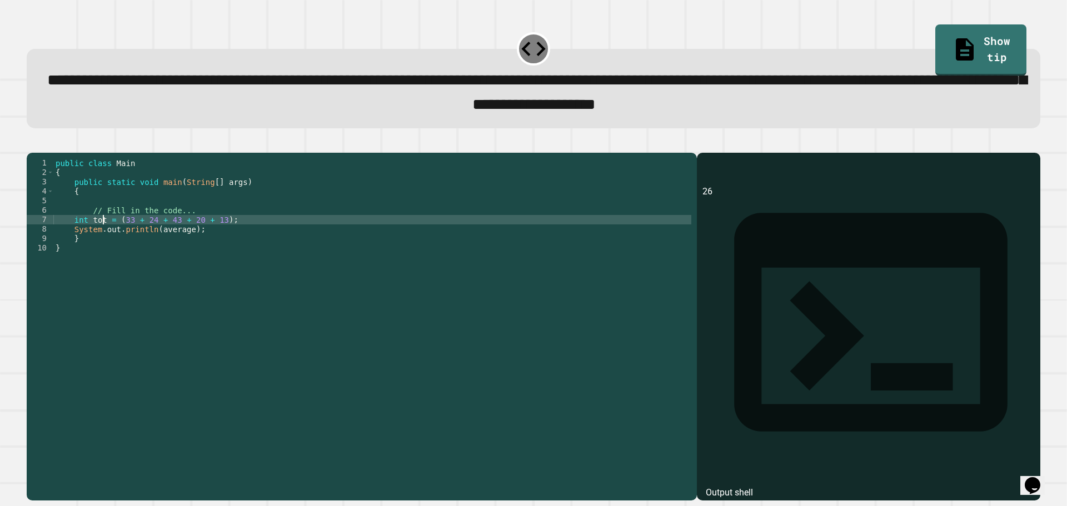
type textarea "**********"
click at [235, 236] on div "public class Main { public static void main ( String [ ] args ) { // Fill in th…" at bounding box center [372, 314] width 638 height 312
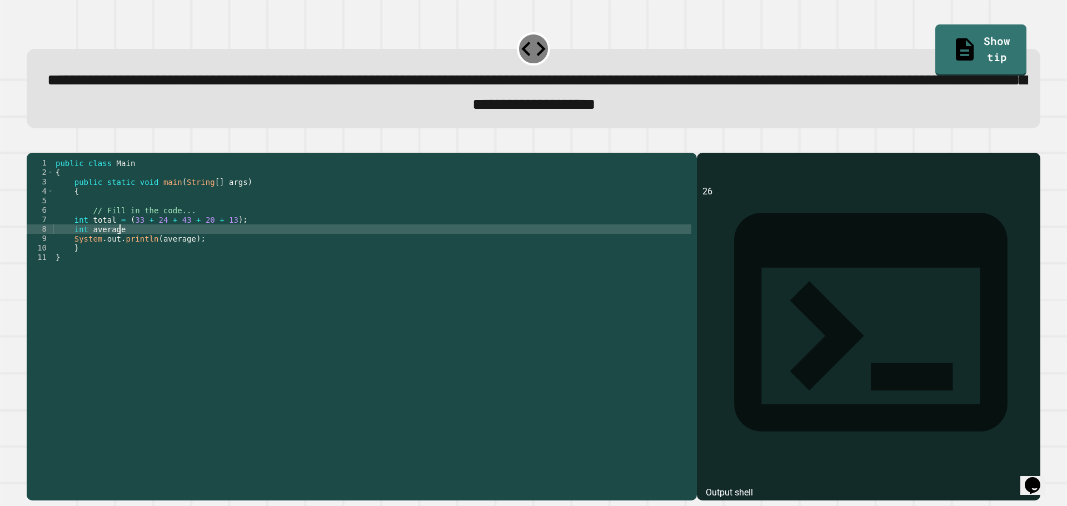
click at [74, 246] on div "public class Main { public static void main ( String [ ] args ) { // Fill in th…" at bounding box center [372, 314] width 638 height 312
click at [188, 244] on div "public class Main { public static void main ( String [ ] args ) { // Fill in th…" at bounding box center [372, 314] width 638 height 312
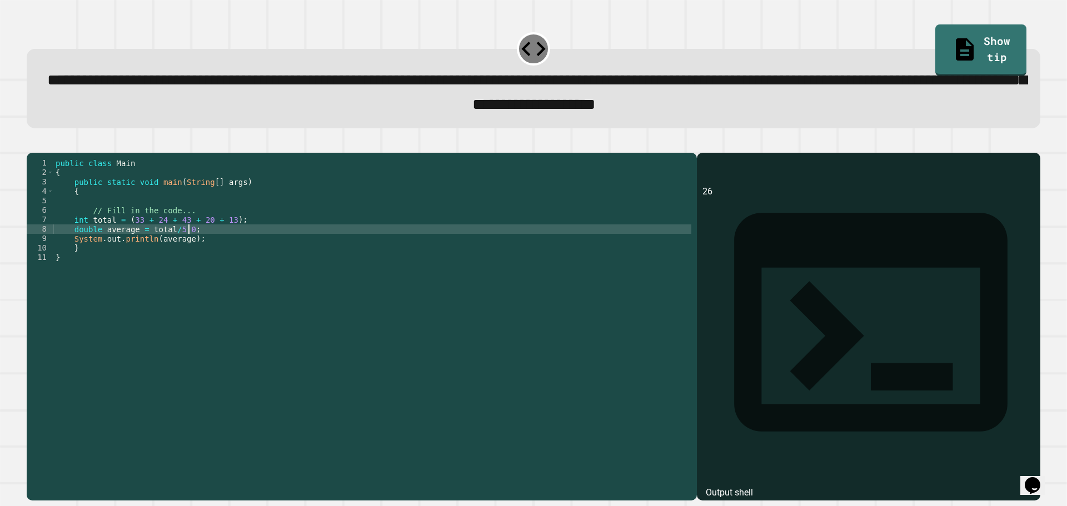
click at [32, 143] on icon "button" at bounding box center [32, 143] width 0 height 0
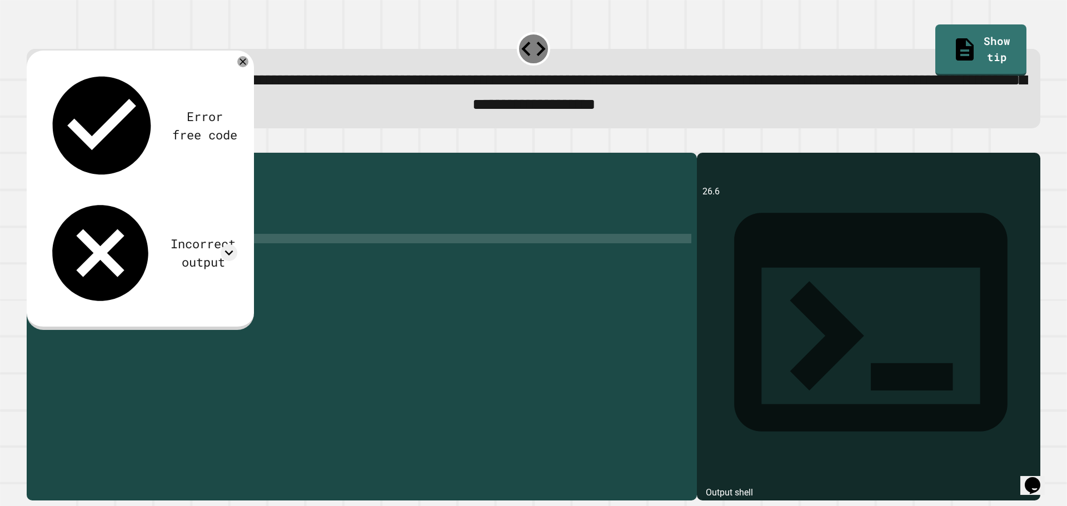
click at [184, 258] on div "public class Main { public static void main ( String [ ] args ) { // Fill in th…" at bounding box center [372, 314] width 638 height 312
click at [153, 252] on div "public class Main { public static void main ( String [ ] args ) { // Fill in th…" at bounding box center [372, 314] width 638 height 312
click at [32, 143] on button "button" at bounding box center [32, 143] width 0 height 0
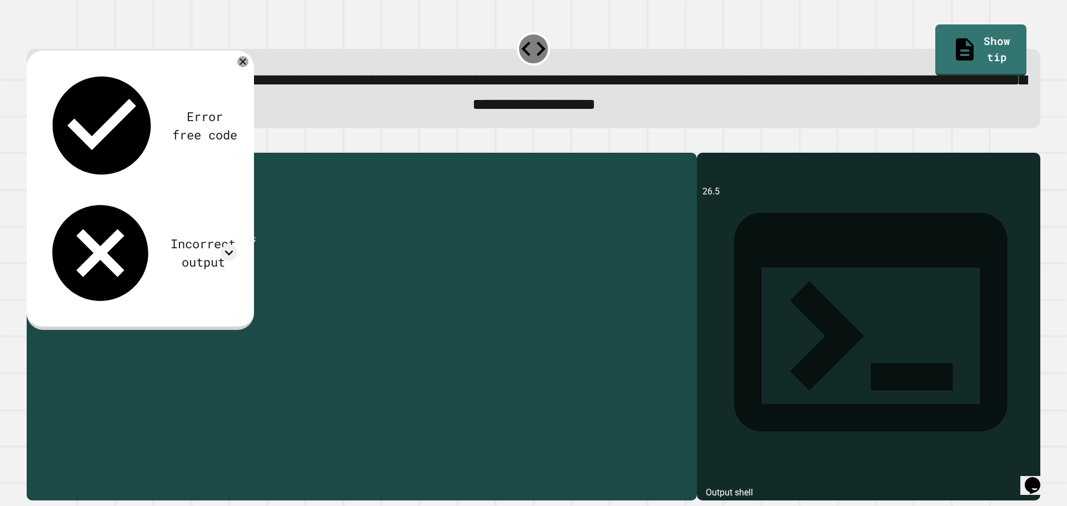
drag, startPoint x: 175, startPoint y: 258, endPoint x: 154, endPoint y: 259, distance: 21.2
click at [154, 259] on div "public class Main { public static void main ( String [ ] args ) { // Fill in th…" at bounding box center [372, 314] width 638 height 312
click at [193, 249] on div "public class Main { public static void main ( String [ ] args ) { // Fill in th…" at bounding box center [372, 314] width 638 height 312
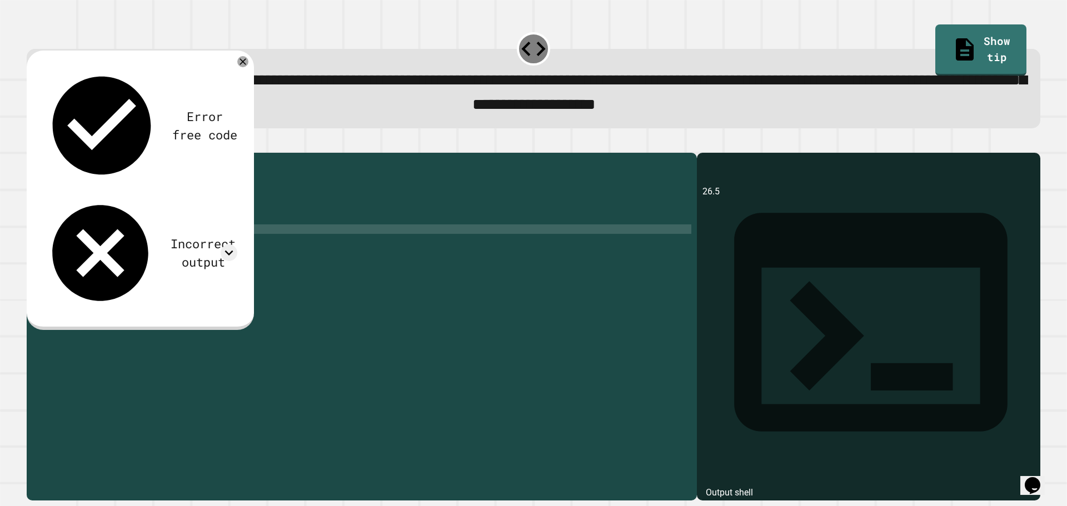
click at [209, 257] on div "public class Main { public static void main ( String [ ] args ) { // Fill in th…" at bounding box center [372, 314] width 638 height 312
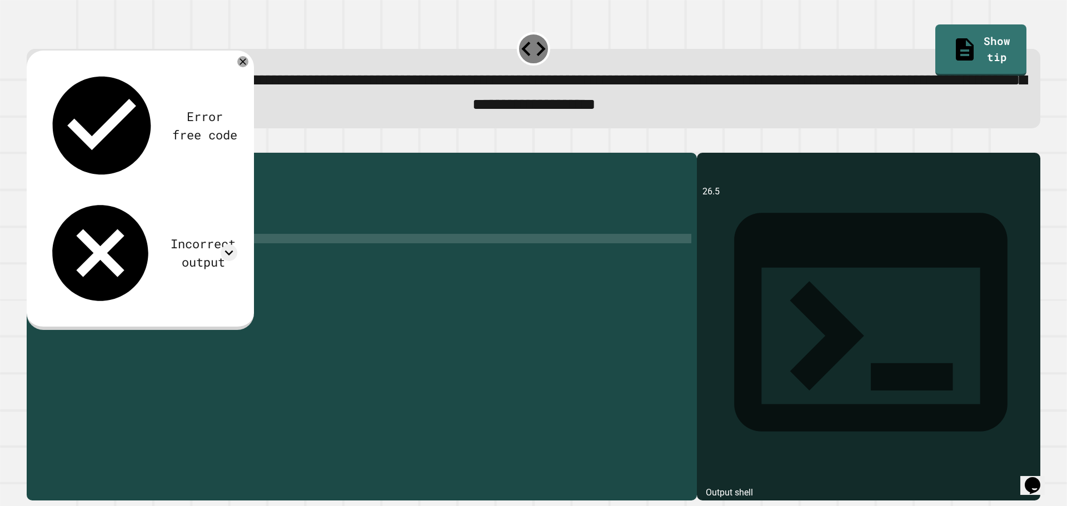
click at [197, 245] on div "public class Main { public static void main ( String [ ] args ) { // Fill in th…" at bounding box center [372, 314] width 638 height 312
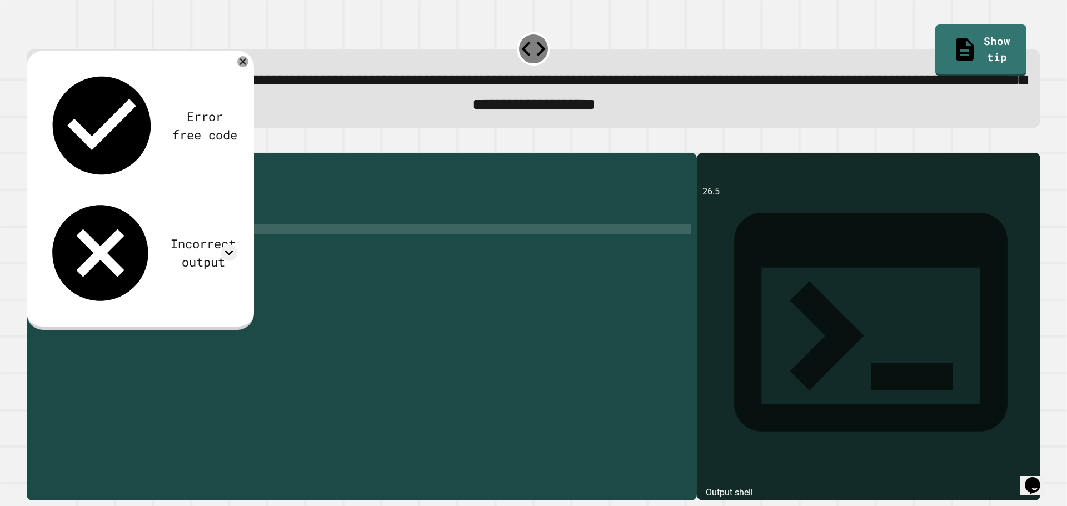
type textarea "**********"
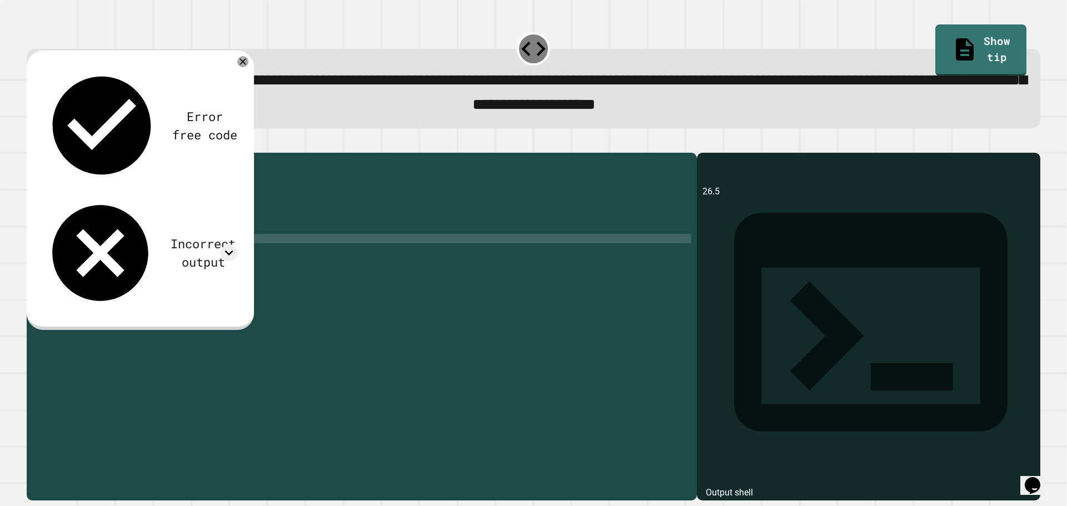
scroll to position [0, 4]
click at [123, 246] on div "public class Main { public static void main ( String [ ] args ) { // Fill in th…" at bounding box center [372, 314] width 638 height 312
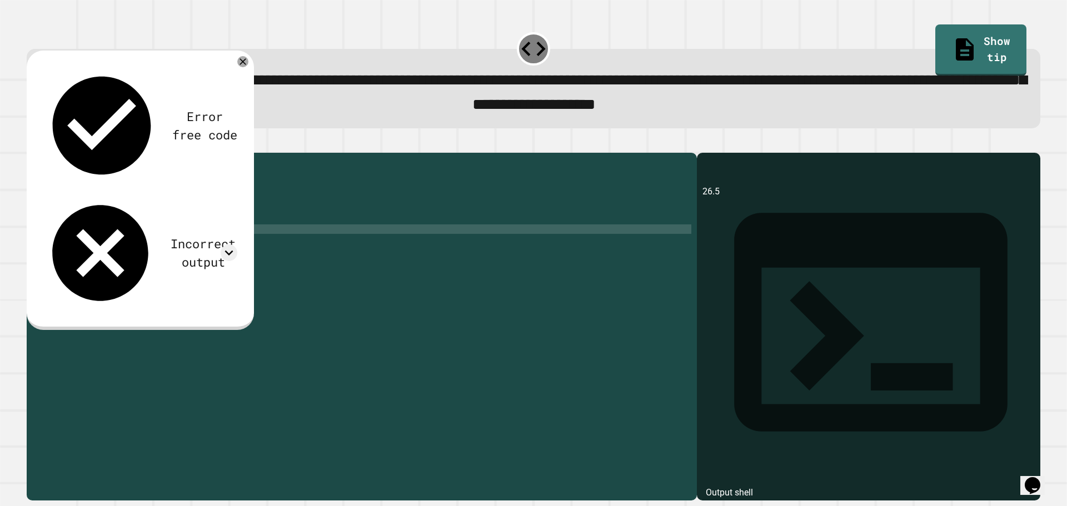
click at [123, 246] on div "public class Main { public static void main ( String [ ] args ) { // Fill in th…" at bounding box center [372, 314] width 638 height 312
click at [154, 256] on div "public class Main { public static void main ( String [ ] args ) { // Fill in th…" at bounding box center [372, 314] width 638 height 312
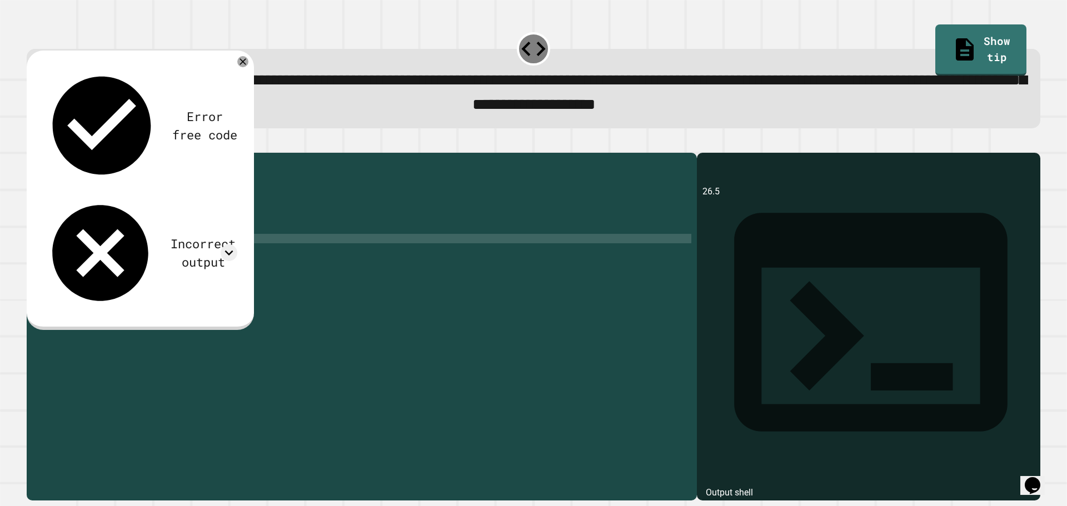
scroll to position [0, 9]
click at [166, 268] on div "public class Main { public static void main ( String [ ] args ) { // Fill in th…" at bounding box center [372, 314] width 638 height 312
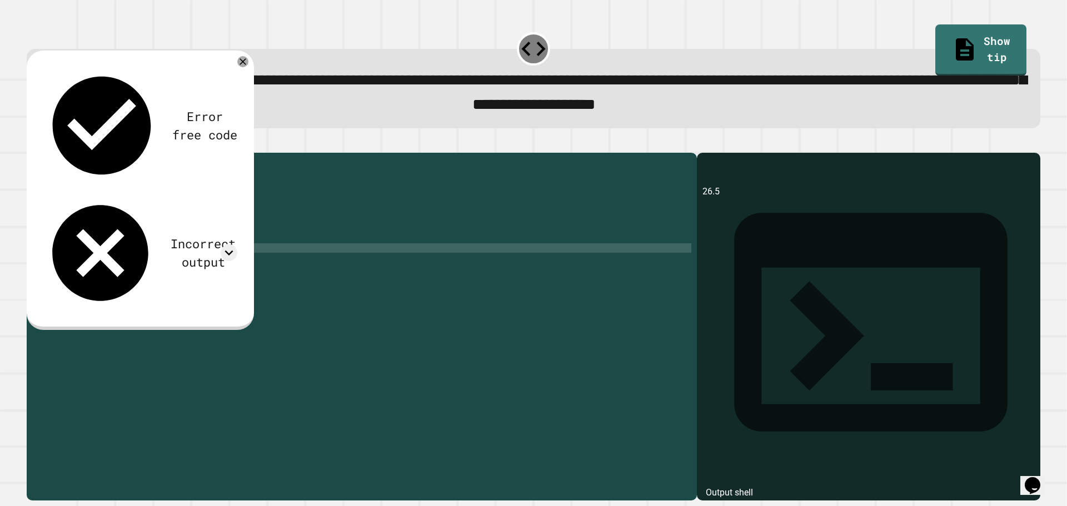
click at [166, 269] on div "public class Main { public static void main ( String [ ] args ) { // Fill in th…" at bounding box center [372, 314] width 638 height 312
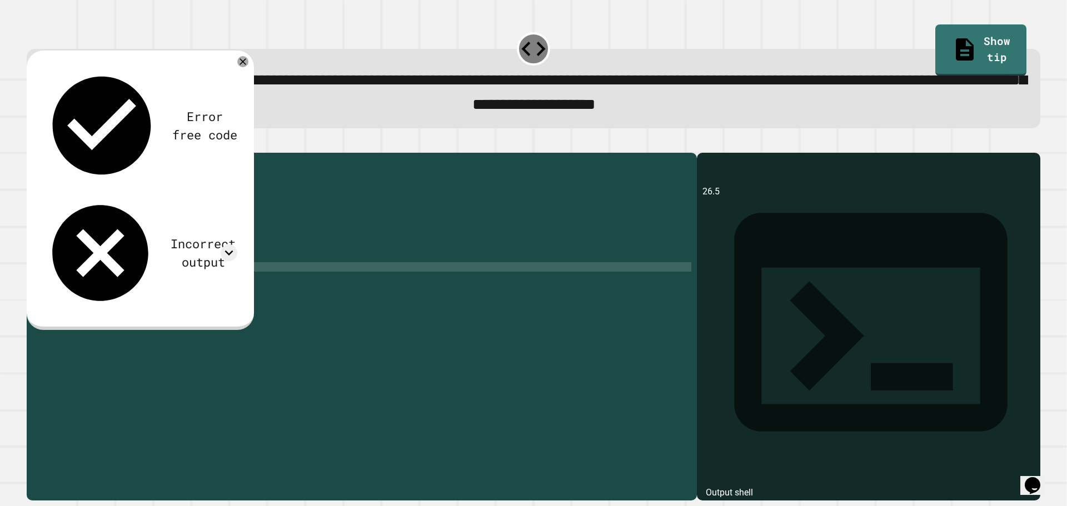
click at [126, 300] on div "public class Main { public static void main ( String [ ] args ) { // Fill in th…" at bounding box center [372, 314] width 638 height 312
click at [32, 143] on button "button" at bounding box center [32, 143] width 0 height 0
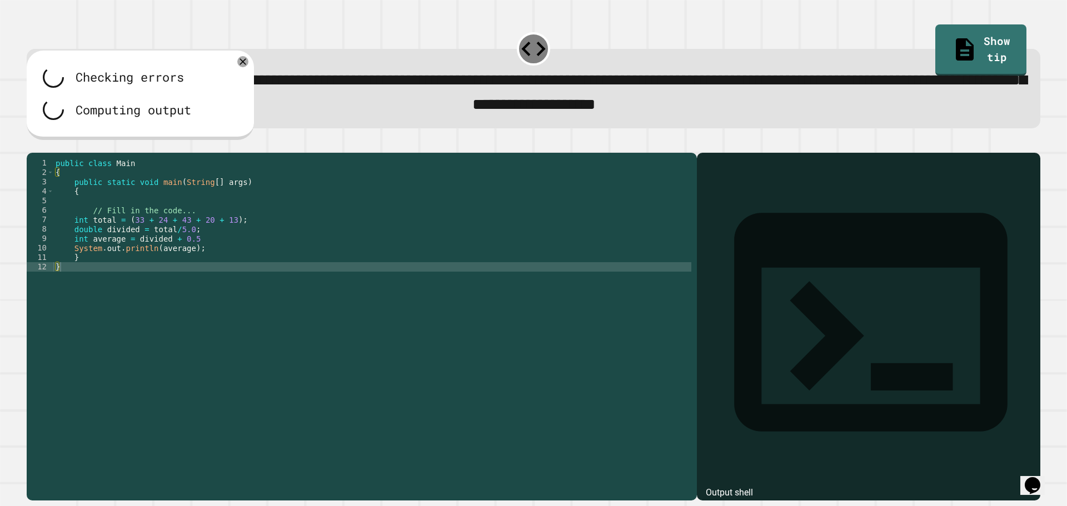
click at [197, 254] on div "public class Main { public static void main ( String [ ] args ) { // Fill in th…" at bounding box center [372, 314] width 638 height 312
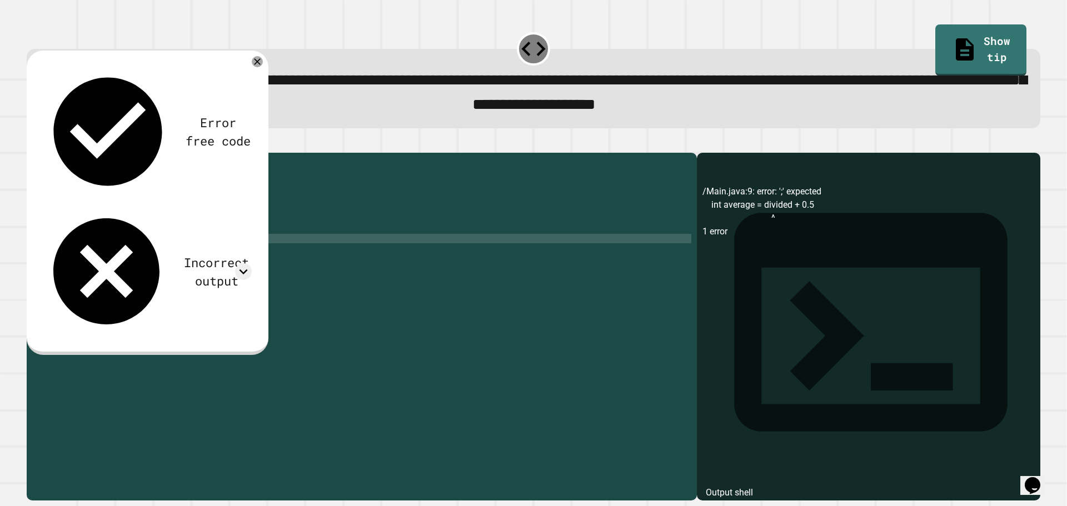
scroll to position [0, 9]
click at [43, 152] on icon "button" at bounding box center [40, 150] width 6 height 8
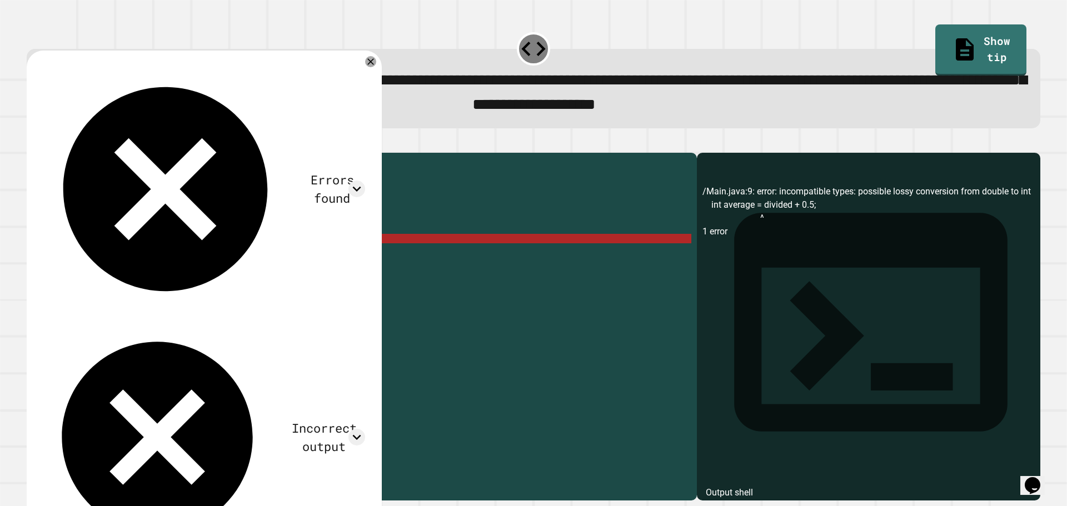
click at [89, 257] on div "public class Main { public static void main ( String [ ] args ) { // Fill in th…" at bounding box center [372, 314] width 638 height 312
click at [133, 257] on div "public class Main { public static void main ( String [ ] args ) { // Fill in th…" at bounding box center [372, 314] width 638 height 312
click at [122, 248] on div "public class Main { public static void main ( String [ ] args ) { // Fill in th…" at bounding box center [372, 314] width 638 height 312
click at [134, 258] on div "public class Main { public static void main ( String [ ] args ) { // Fill in th…" at bounding box center [372, 314] width 638 height 312
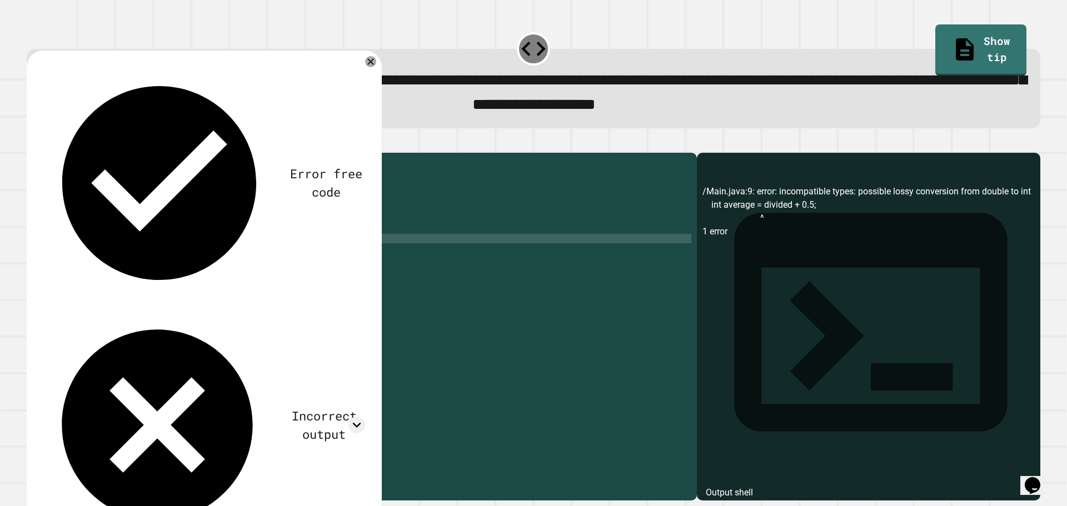
click at [32, 143] on button "button" at bounding box center [32, 143] width 0 height 0
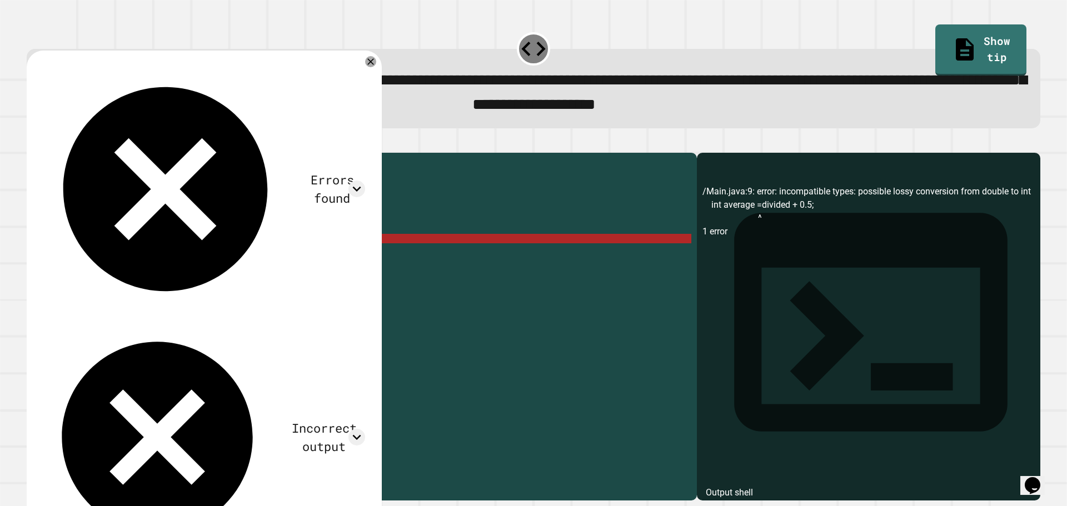
click at [81, 257] on div "public class Main { public static void main ( String [ ] args ) { // Fill in th…" at bounding box center [372, 314] width 638 height 312
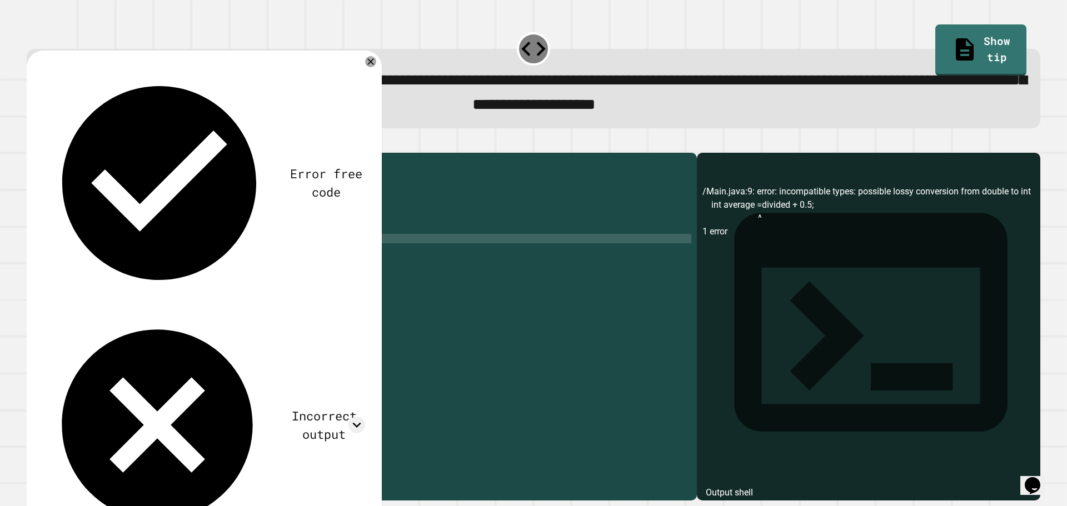
scroll to position [0, 3]
click at [146, 248] on div "public class Main { public static void main ( String [ ] args ) { // Fill in th…" at bounding box center [372, 314] width 638 height 312
click at [188, 249] on div "public class Main { public static void main ( String [ ] args ) { // Fill in th…" at bounding box center [372, 314] width 638 height 312
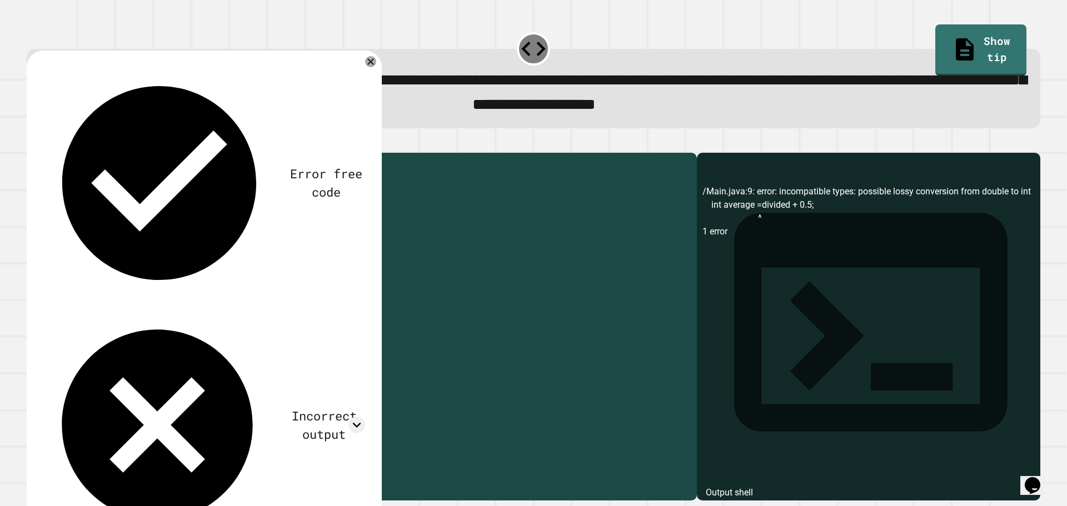
drag, startPoint x: 196, startPoint y: 256, endPoint x: 140, endPoint y: 257, distance: 55.6
click at [140, 257] on div "public class Main { public static void main ( String [ ] args ) { // Fill in th…" at bounding box center [372, 314] width 638 height 312
click at [77, 258] on div "public class Main { public static void main ( String [ ] args ) { // Fill in th…" at bounding box center [372, 314] width 638 height 312
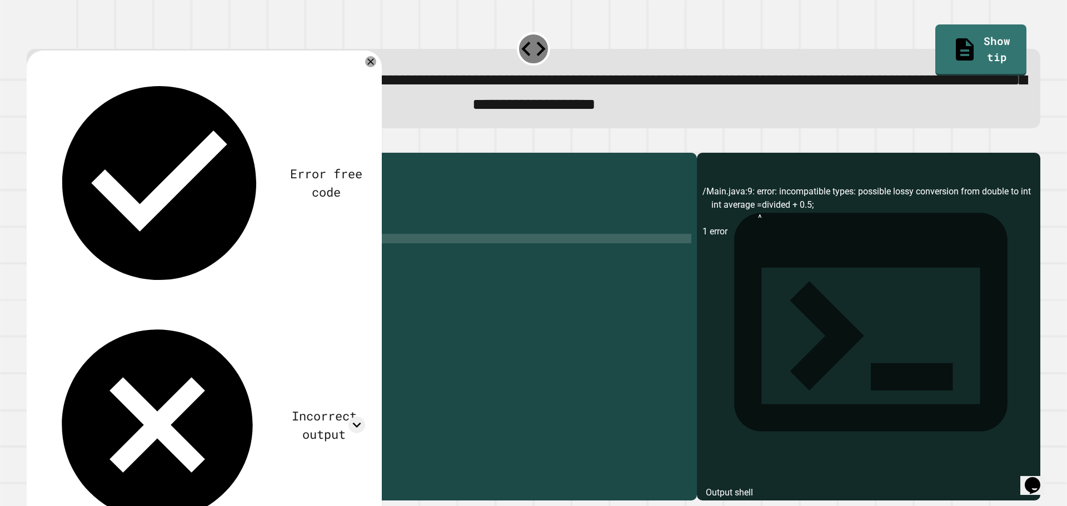
scroll to position [0, 2]
click at [141, 256] on div "public class Main { public static void main ( String [ ] args ) { // Fill in th…" at bounding box center [372, 314] width 638 height 312
drag, startPoint x: 141, startPoint y: 256, endPoint x: 183, endPoint y: 255, distance: 42.2
click at [183, 255] on div "public class Main { public static void main ( String [ ] args ) { // Fill in th…" at bounding box center [372, 314] width 638 height 312
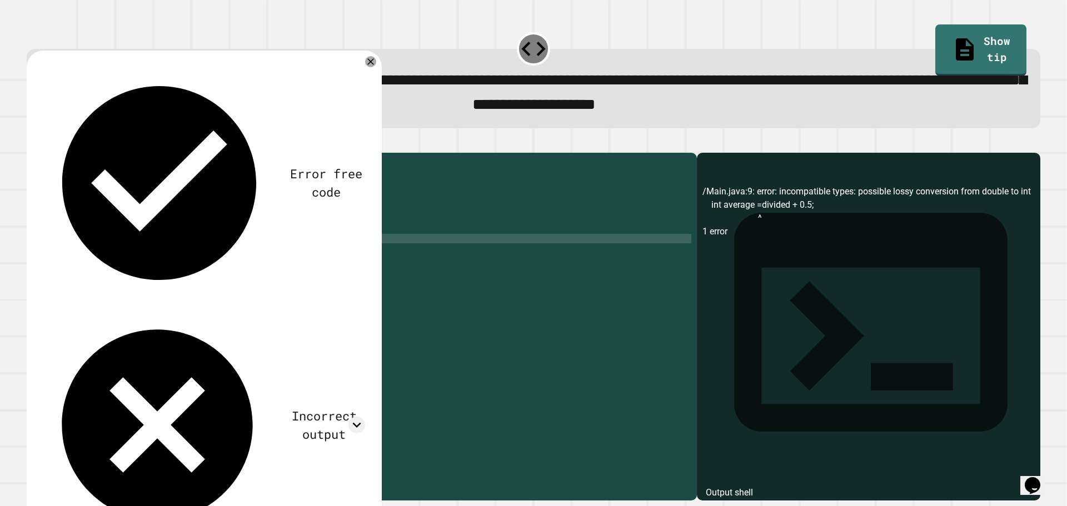
type textarea "**********"
click at [32, 143] on button "button" at bounding box center [32, 143] width 0 height 0
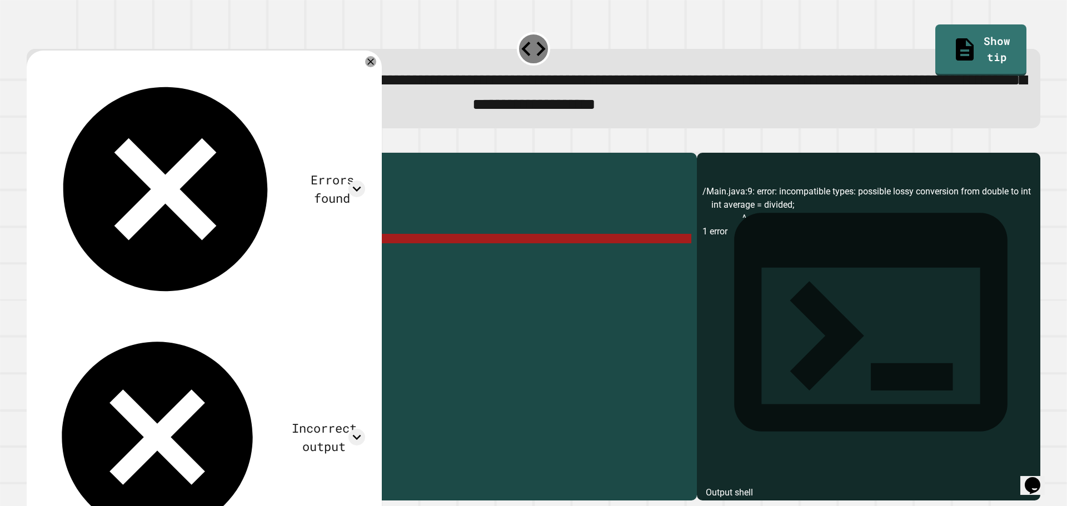
drag, startPoint x: 176, startPoint y: 256, endPoint x: 53, endPoint y: 261, distance: 122.9
click at [53, 261] on div "**********" at bounding box center [359, 304] width 665 height 293
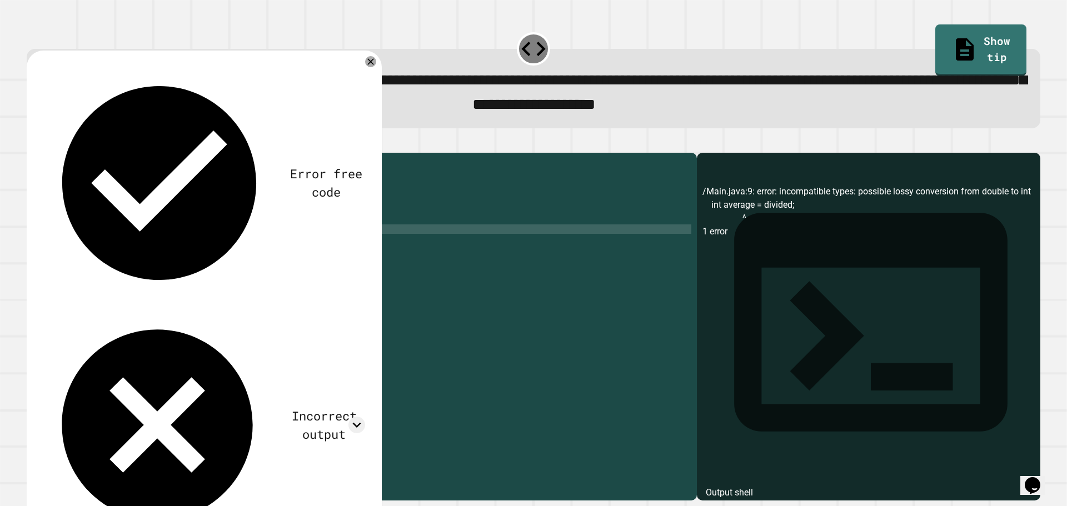
click at [121, 247] on div "public class Main { public static void main ( String [ ] args ) { // Fill in th…" at bounding box center [372, 314] width 638 height 312
drag, startPoint x: 214, startPoint y: 247, endPoint x: 191, endPoint y: 248, distance: 23.4
click at [191, 248] on div "public class Main { public static void main ( String [ ] args ) { // Fill in th…" at bounding box center [372, 314] width 638 height 312
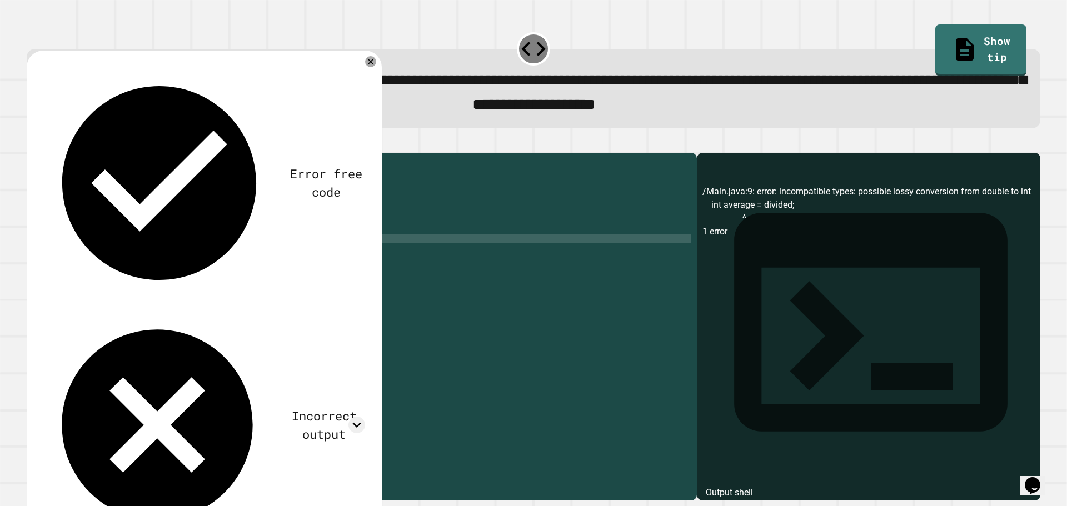
click at [199, 258] on div "public class Main { public static void main ( String [ ] args ) { // Fill in th…" at bounding box center [372, 314] width 638 height 312
click at [213, 249] on div "public class Main { public static void main ( String [ ] args ) { // Fill in th…" at bounding box center [372, 314] width 638 height 312
click at [32, 143] on icon "button" at bounding box center [32, 143] width 0 height 0
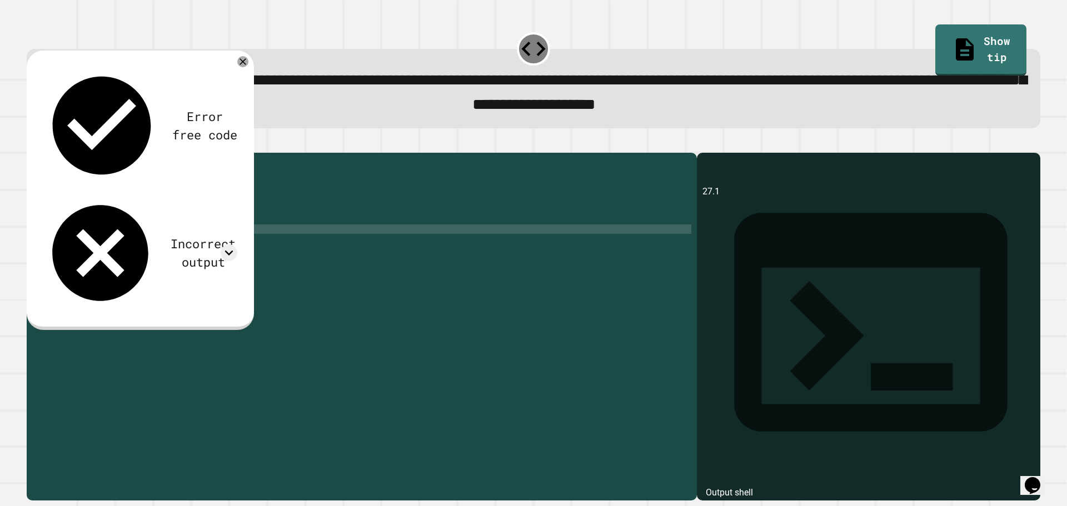
click at [151, 253] on div "public class Main { public static void main ( String [ ] args ) { // Fill in th…" at bounding box center [372, 314] width 638 height 312
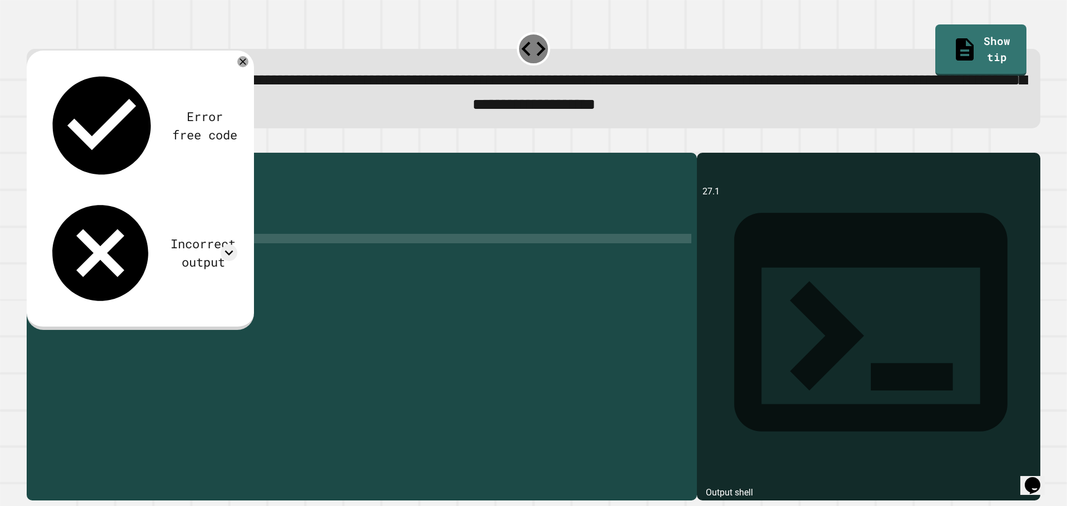
click at [156, 256] on div "public class Main { public static void main ( String [ ] args ) { // Fill in th…" at bounding box center [372, 314] width 638 height 312
type textarea "**********"
click at [32, 143] on button "button" at bounding box center [32, 143] width 0 height 0
click at [323, 152] on div at bounding box center [534, 145] width 1014 height 13
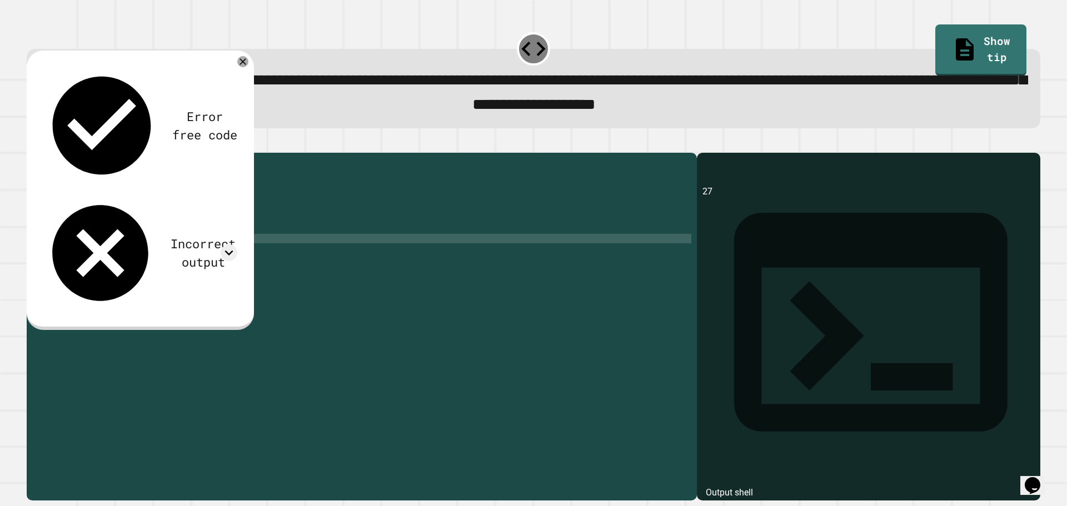
click at [285, 153] on div at bounding box center [534, 145] width 1014 height 13
click at [240, 66] on icon at bounding box center [242, 61] width 13 height 13
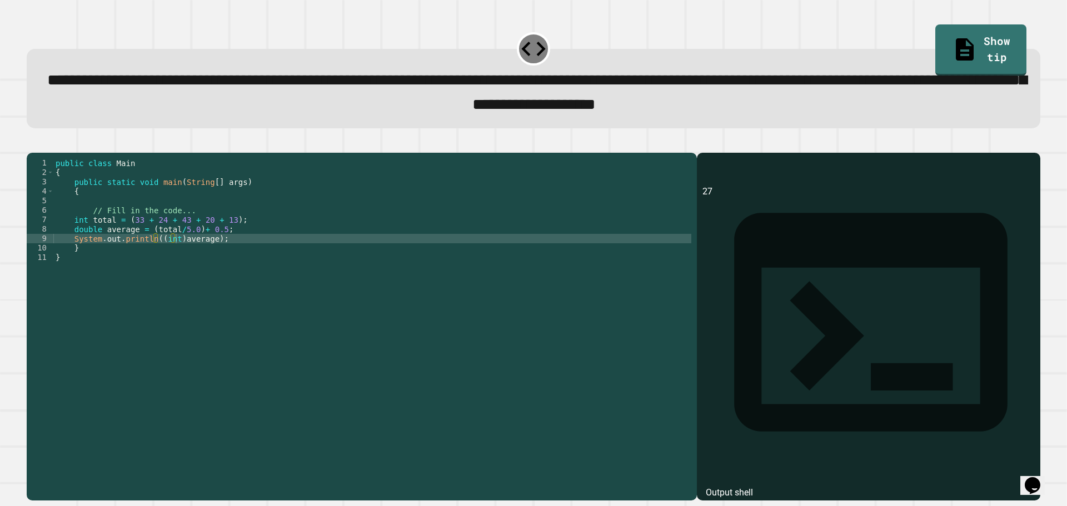
click at [71, 143] on icon "button" at bounding box center [71, 143] width 0 height 0
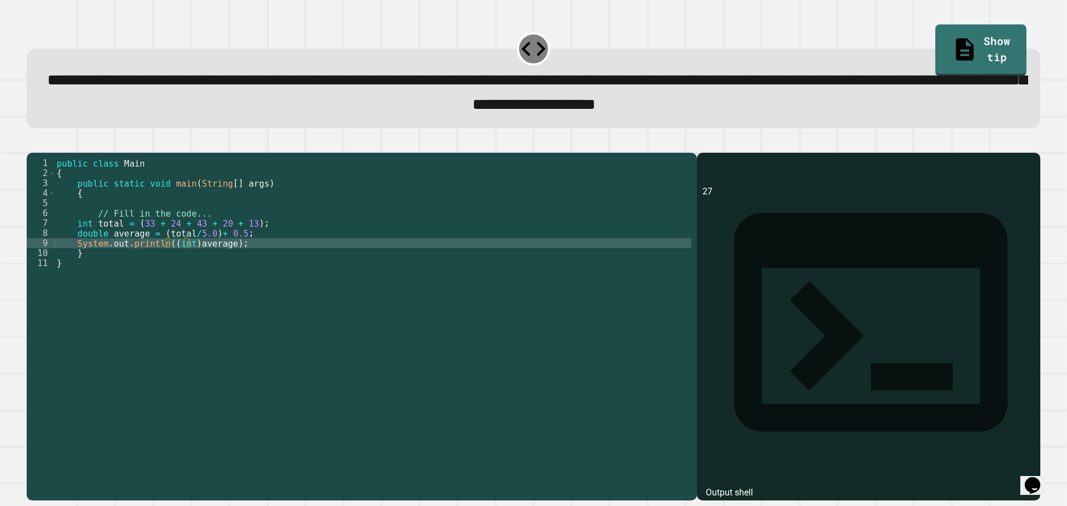
click at [71, 143] on icon "button" at bounding box center [71, 143] width 0 height 0
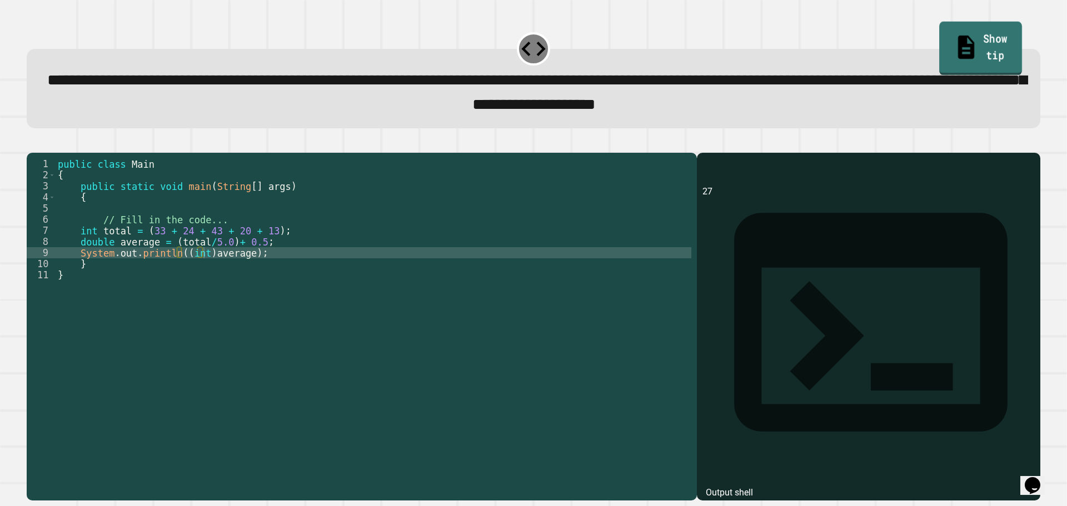
click at [958, 56] on link "Show tip" at bounding box center [981, 49] width 83 height 54
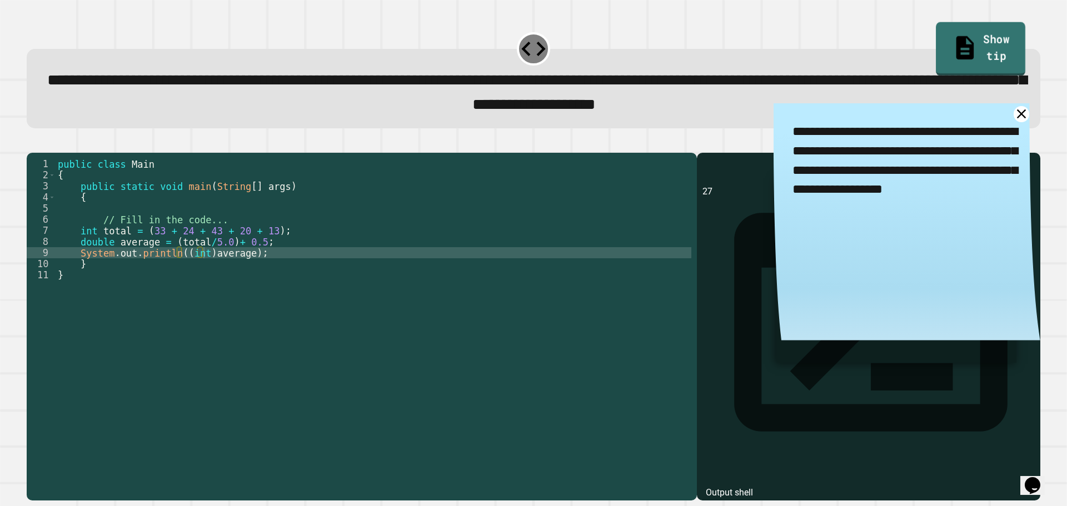
click at [956, 56] on link "Show tip" at bounding box center [980, 49] width 89 height 54
click at [965, 33] on link "Show tip" at bounding box center [981, 49] width 91 height 54
click at [1012, 118] on icon at bounding box center [1021, 114] width 18 height 18
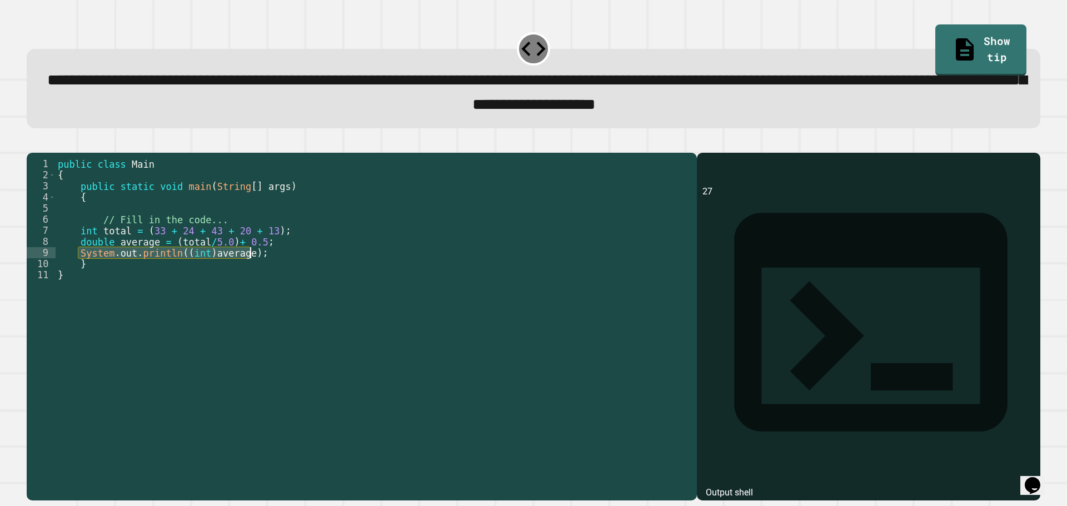
drag, startPoint x: 78, startPoint y: 268, endPoint x: 256, endPoint y: 272, distance: 178.4
click at [256, 272] on div "public class Main { public static void main ( String [ ] args ) { // Fill in th…" at bounding box center [374, 341] width 636 height 367
click at [256, 272] on div "public class Main { public static void main ( String [ ] args ) { // Fill in th…" at bounding box center [374, 330] width 636 height 345
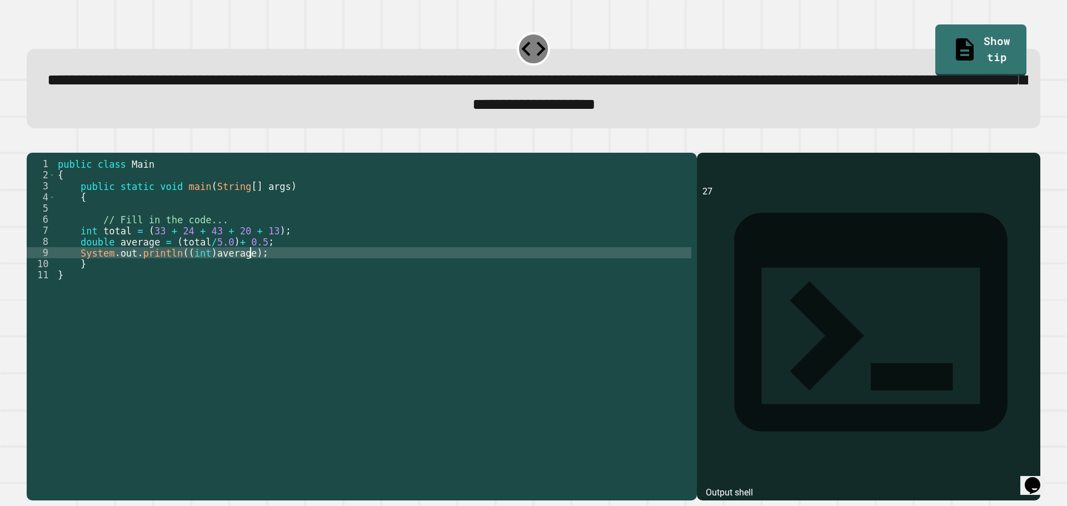
scroll to position [0, 1]
click at [78, 273] on div "public class Main { public static void main ( String [ ] args ) { // Fill in th…" at bounding box center [374, 341] width 636 height 367
type textarea "**********"
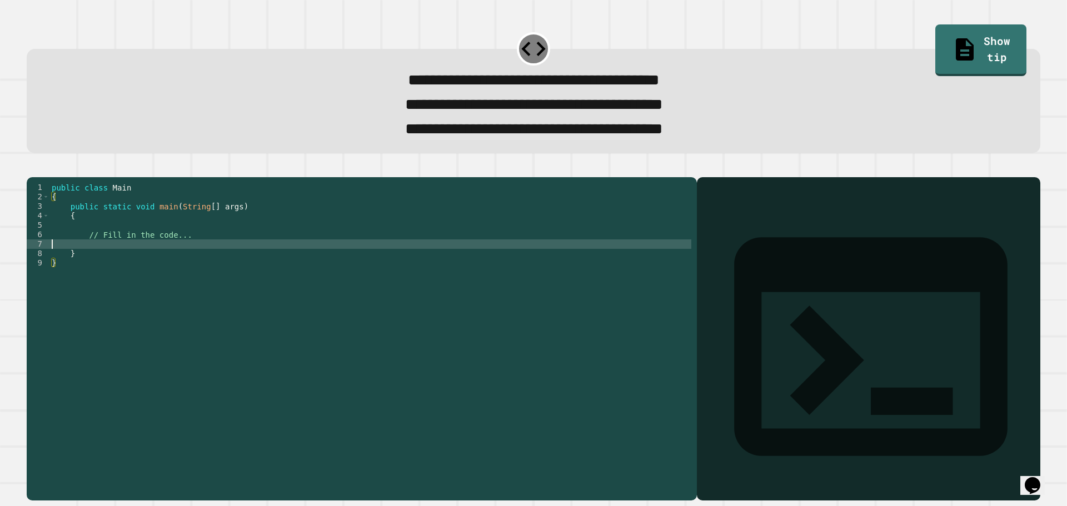
click at [146, 267] on div "public class Main { public static void main ( String [ ] args ) { // Fill in th…" at bounding box center [370, 324] width 642 height 283
drag, startPoint x: 381, startPoint y: 134, endPoint x: 581, endPoint y: 114, distance: 201.0
click at [581, 114] on div "**********" at bounding box center [534, 105] width 974 height 74
copy div "**********"
click at [137, 265] on div "public class Main { public static void main ( String [ ] args ) { // Fill in th…" at bounding box center [370, 324] width 642 height 283
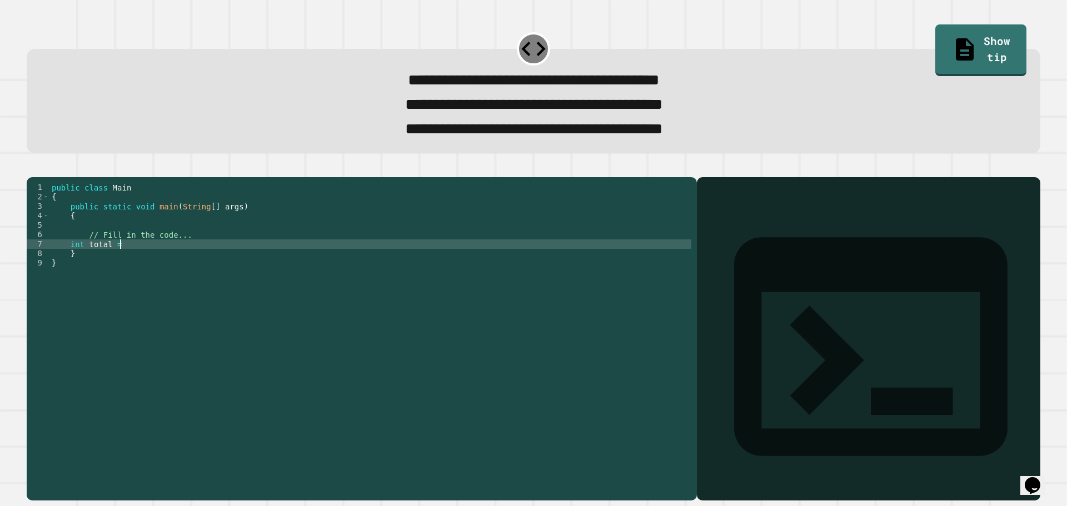
scroll to position [0, 4]
paste textarea "Cursor at row 7"
drag, startPoint x: 72, startPoint y: 275, endPoint x: 184, endPoint y: 265, distance: 112.7
click at [184, 265] on div "public class Main { public static void main ( String [ ] args ) { // Fill in th…" at bounding box center [372, 324] width 638 height 283
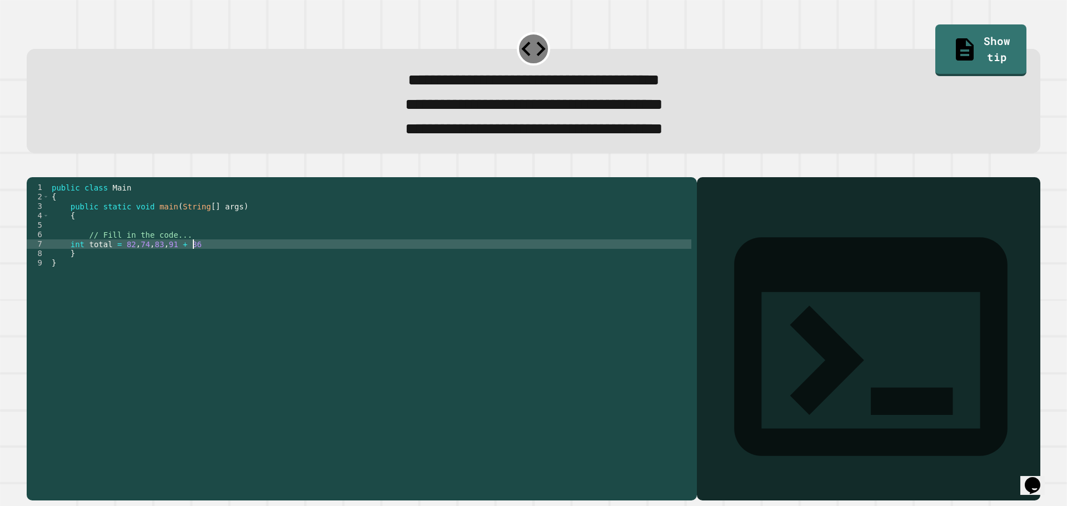
scroll to position [0, 10]
click at [165, 267] on div "public class Main { public static void main ( String [ ] args ) { // Fill in th…" at bounding box center [370, 324] width 642 height 283
click at [148, 261] on div "public class Main { public static void main ( String [ ] args ) { // Fill in th…" at bounding box center [370, 324] width 642 height 283
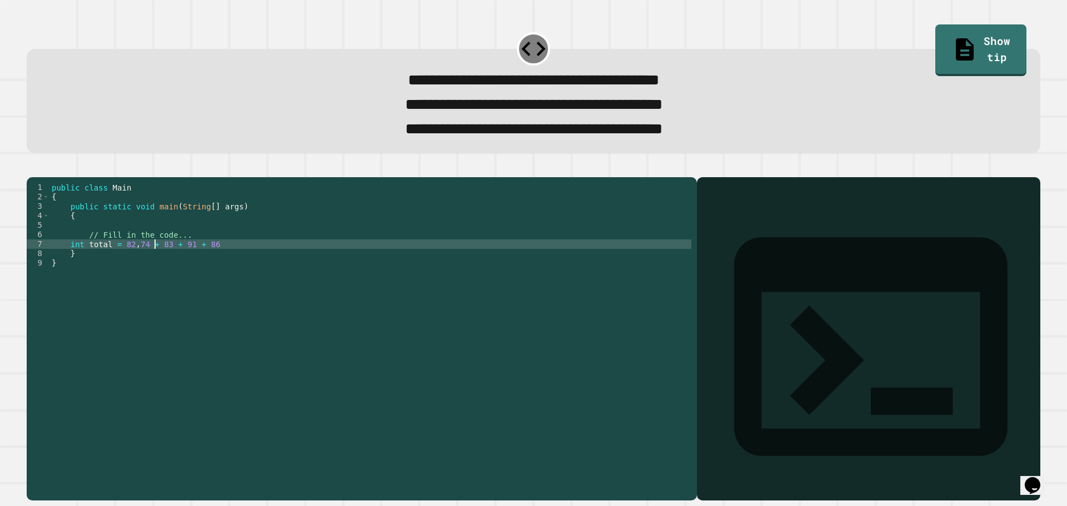
click at [132, 261] on div "public class Main { public static void main ( String [ ] args ) { // Fill in th…" at bounding box center [370, 324] width 642 height 283
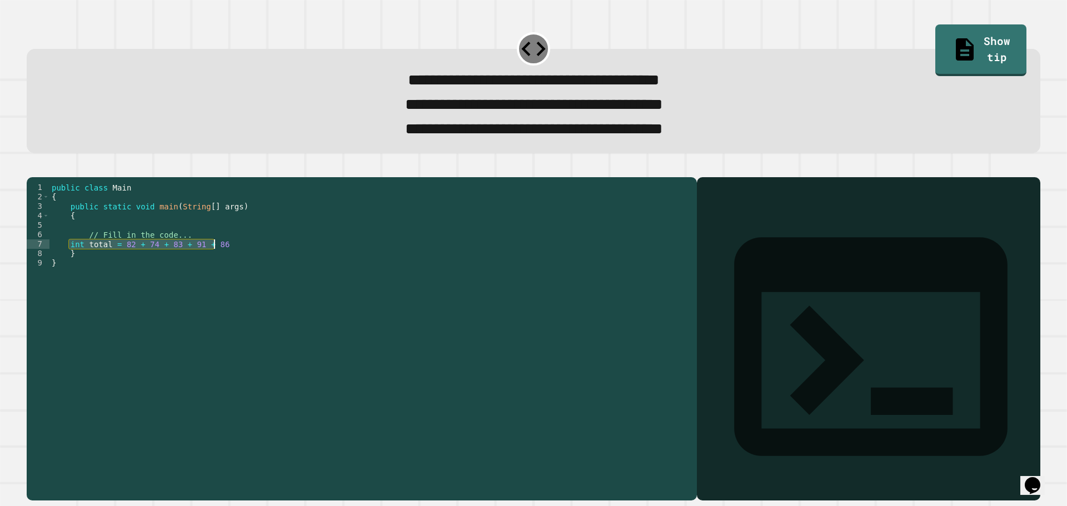
drag, startPoint x: 67, startPoint y: 264, endPoint x: 228, endPoint y: 266, distance: 161.2
click at [228, 266] on div "public class Main { public static void main ( String [ ] args ) { // Fill in th…" at bounding box center [370, 324] width 642 height 283
type textarea "**********"
click at [224, 265] on div "public class Main { public static void main ( String [ ] args ) { // Fill in th…" at bounding box center [370, 315] width 642 height 265
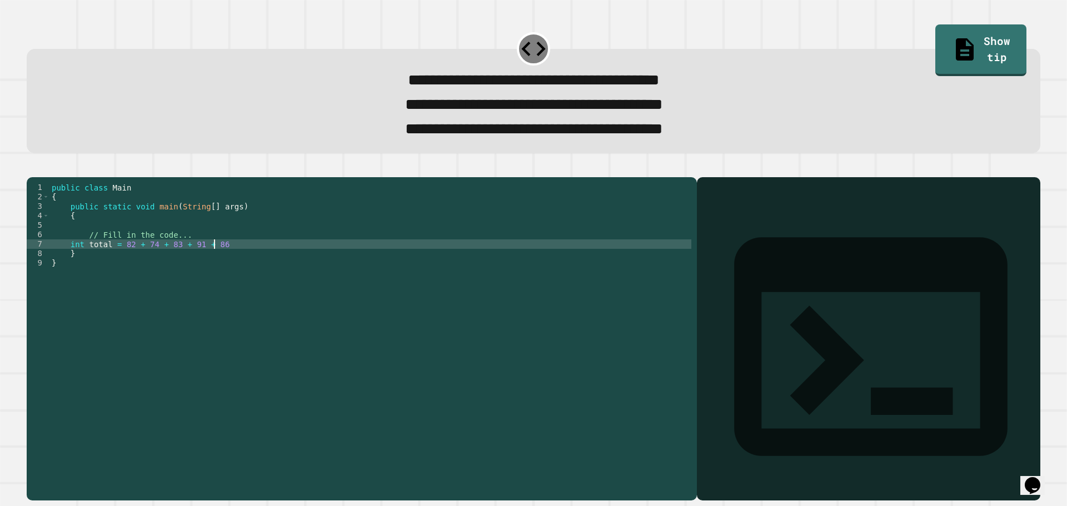
scroll to position [0, 1]
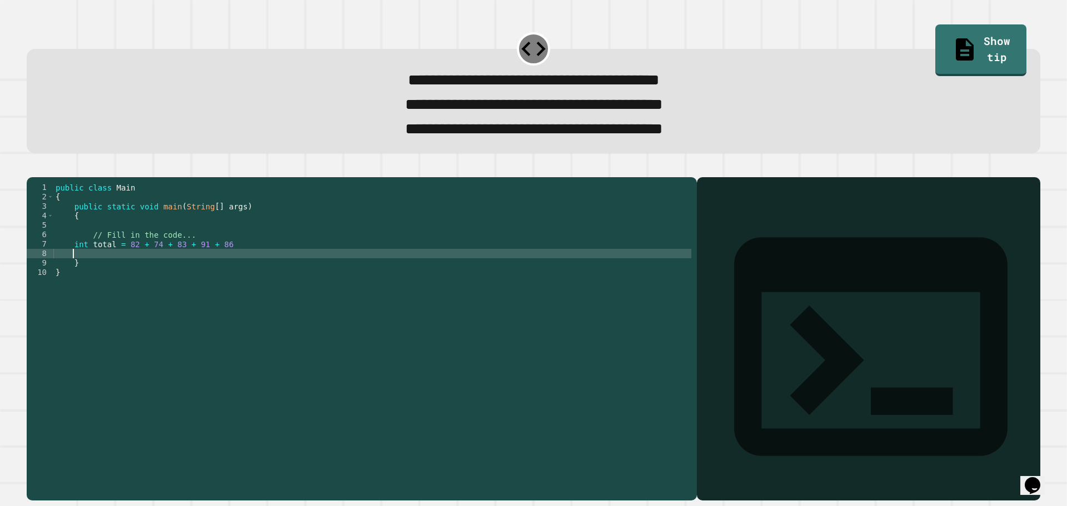
paste textarea "**********"
click at [77, 275] on div "public class Main { public static void main ( String [ ] args ) { // Fill in th…" at bounding box center [372, 324] width 638 height 283
click at [123, 272] on div "public class Main { public static void main ( String [ ] args ) { // Fill in th…" at bounding box center [372, 324] width 638 height 283
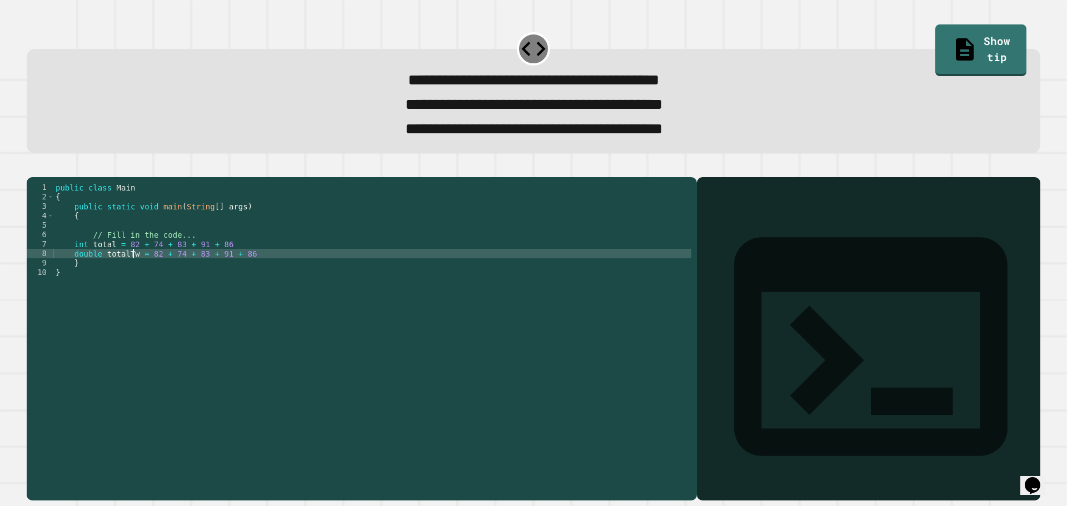
type textarea "**********"
click at [273, 275] on div "public class Main { public static void main ( String [ ] args ) { // Fill in th…" at bounding box center [372, 324] width 638 height 283
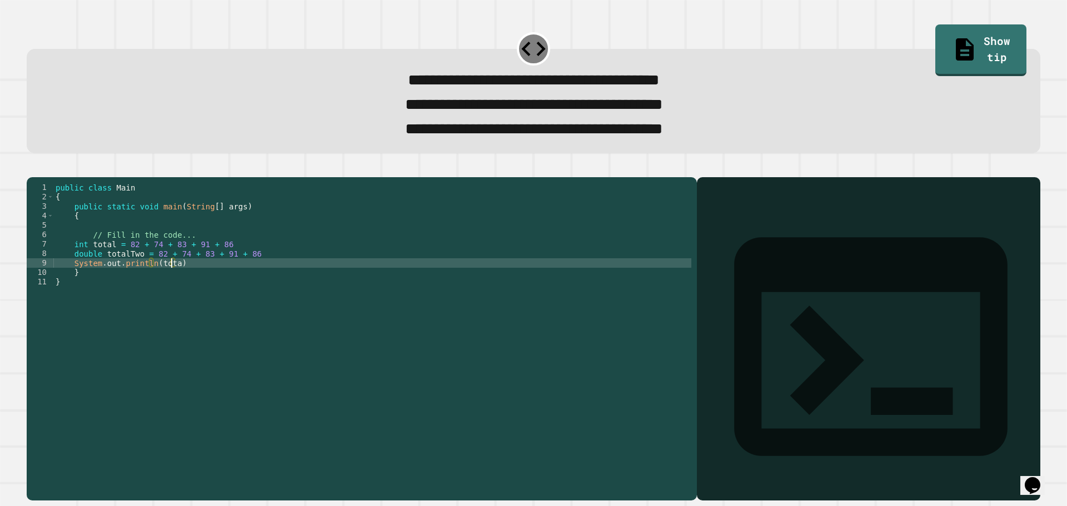
scroll to position [0, 8]
click at [182, 282] on div "public class Main { public static void main ( String [ ] args ) { // Fill in th…" at bounding box center [372, 324] width 638 height 283
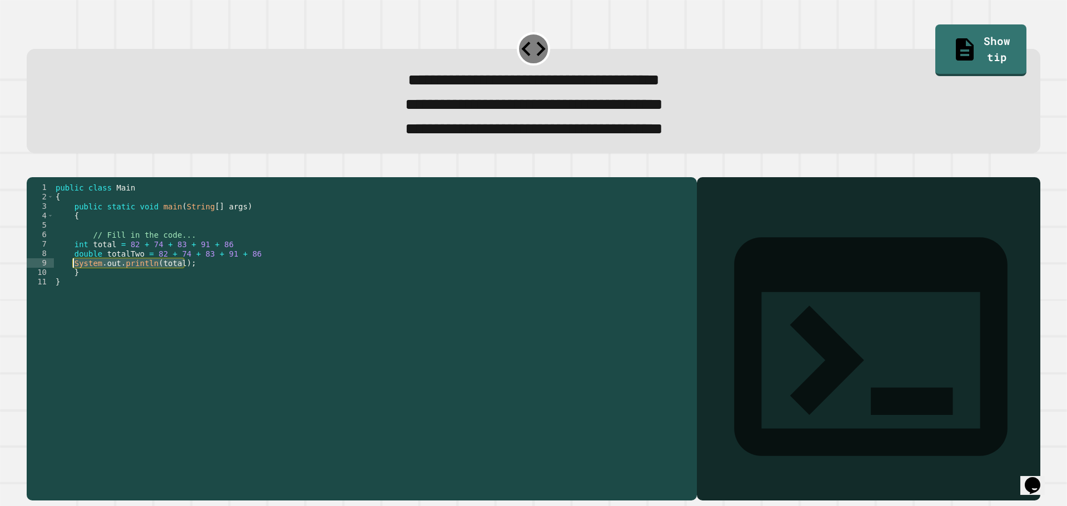
drag, startPoint x: 191, startPoint y: 281, endPoint x: 72, endPoint y: 283, distance: 118.9
click at [72, 283] on div "public class Main { public static void main ( String [ ] args ) { // Fill in th…" at bounding box center [372, 324] width 638 height 283
type textarea "**********"
click at [203, 280] on div "public class Main { public static void main ( String [ ] args ) { // Fill in th…" at bounding box center [372, 315] width 638 height 265
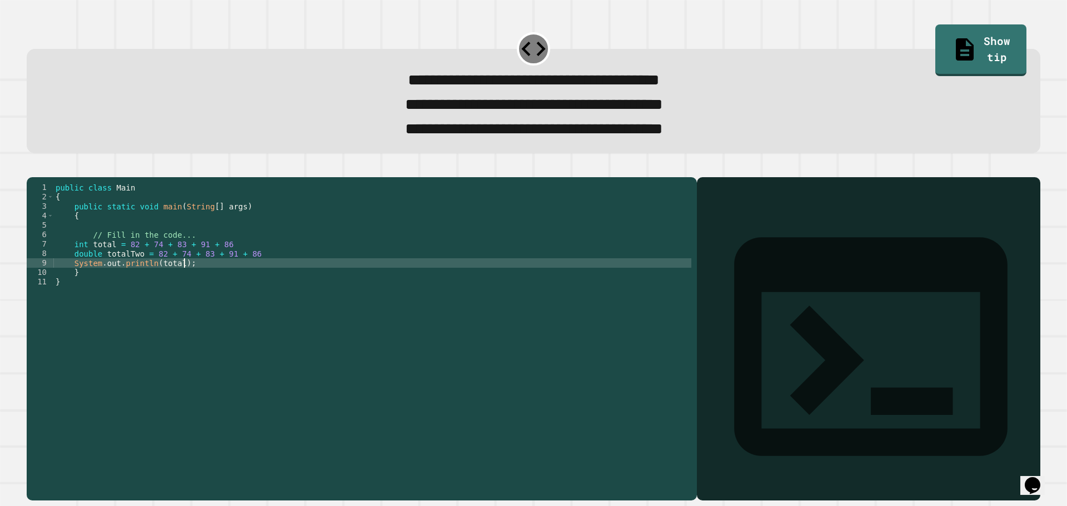
scroll to position [0, 1]
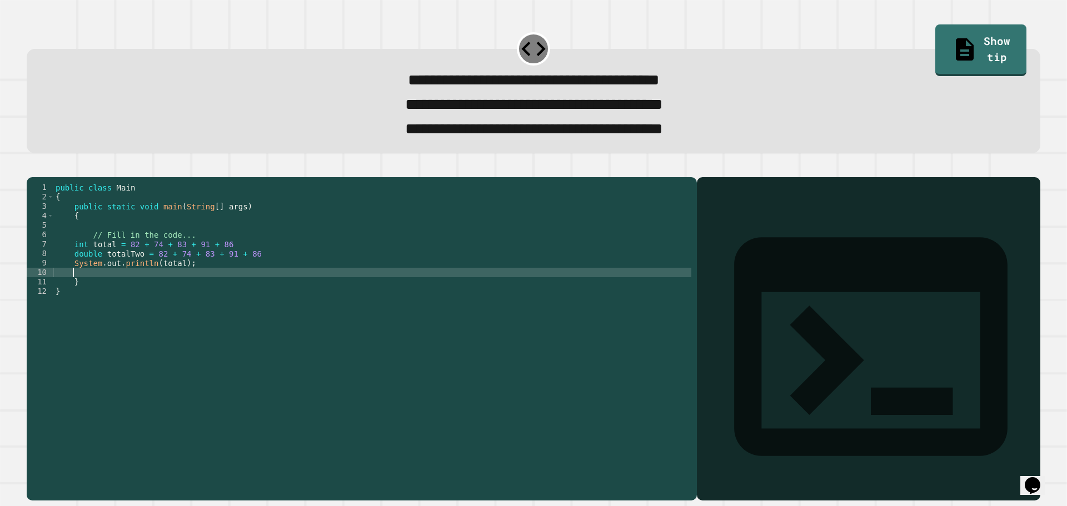
paste textarea "**********"
click at [176, 292] on div "public class Main { public static void main ( String [ ] args ) { // Fill in th…" at bounding box center [372, 324] width 638 height 283
click at [32, 168] on icon "button" at bounding box center [32, 168] width 0 height 0
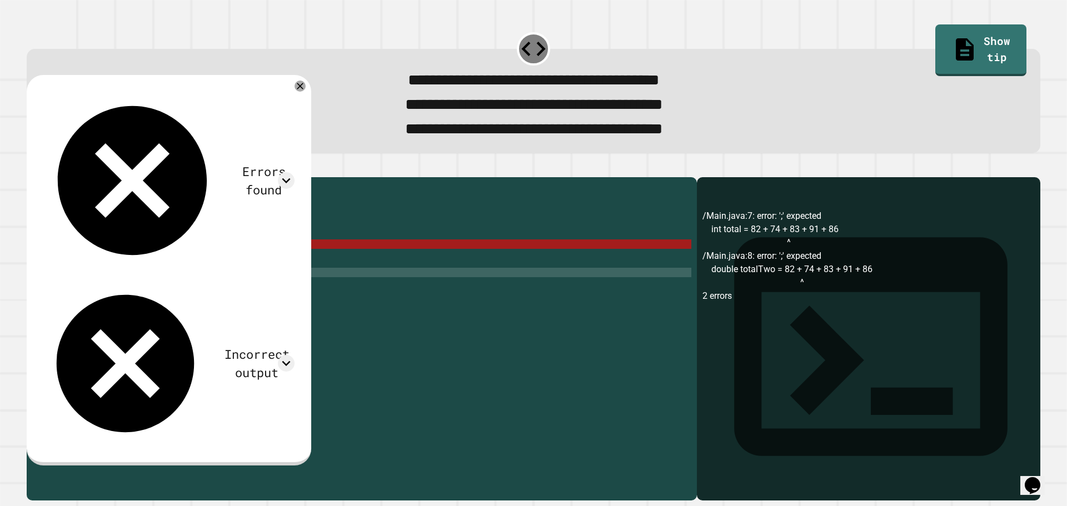
click at [249, 271] on div "public class Main { public static void main ( String [ ] args ) { // Fill in th…" at bounding box center [372, 324] width 638 height 283
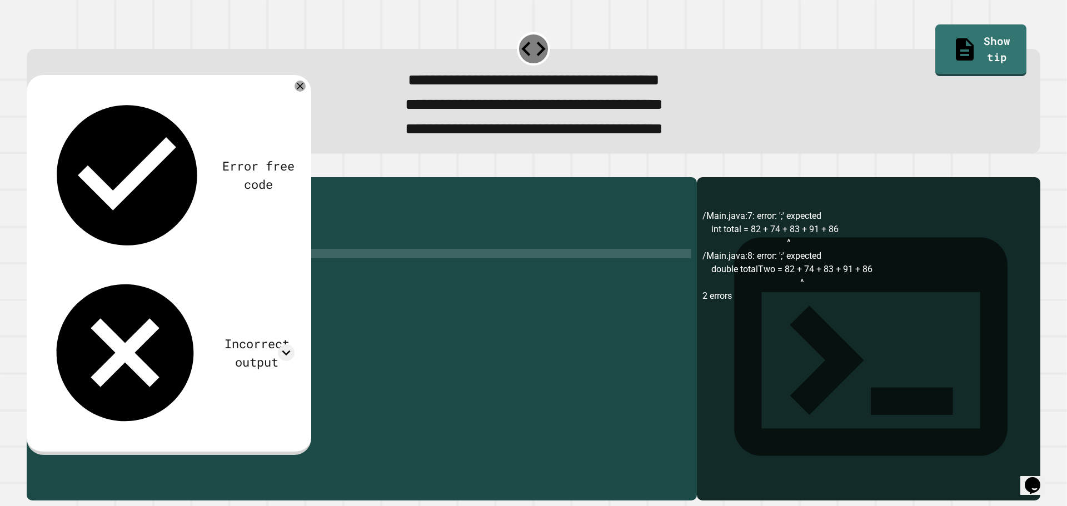
click at [226, 267] on div "public class Main { public static void main ( String [ ] args ) { // Fill in th…" at bounding box center [372, 324] width 638 height 283
click at [53, 169] on div "Error free code /Main.java:7: error: ';' expected int total = 82 + 74 + 83 + 91…" at bounding box center [169, 265] width 285 height 380
click at [32, 168] on icon "button" at bounding box center [32, 168] width 0 height 0
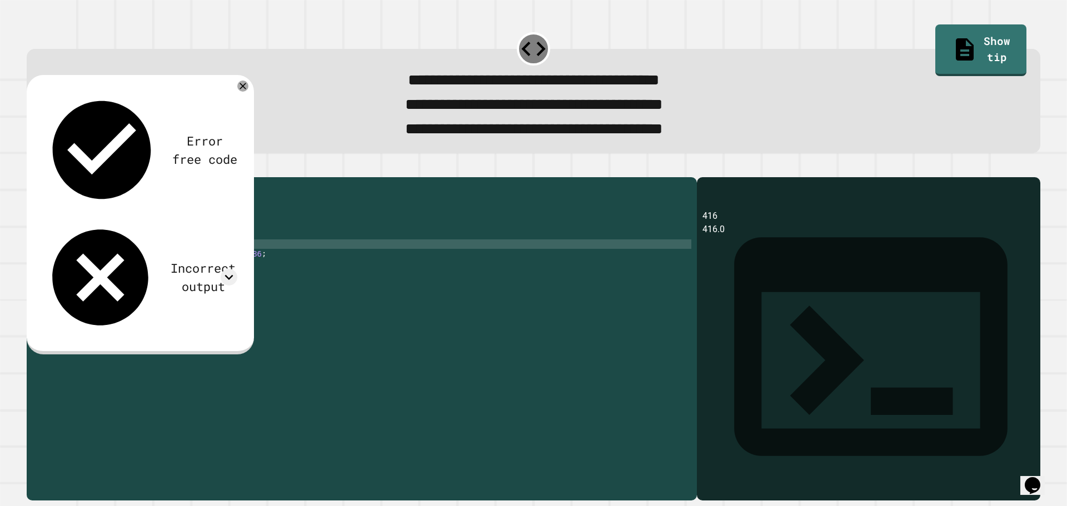
click at [217, 262] on div "public class Main { public static void main ( String [ ] args ) { // Fill in th…" at bounding box center [372, 324] width 638 height 283
click at [125, 262] on div "public class Main { public static void main ( String [ ] args ) { // Fill in th…" at bounding box center [372, 324] width 638 height 283
click at [226, 262] on div "public class Main { public static void main ( String [ ] args ) { // Fill in th…" at bounding box center [372, 324] width 638 height 283
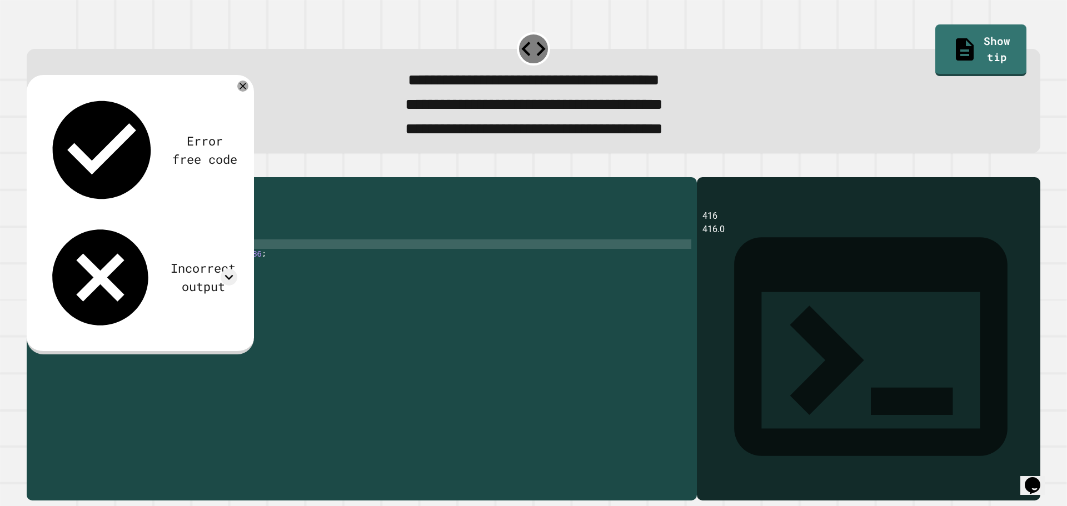
scroll to position [0, 12]
click at [243, 271] on div "public class Main { public static void main ( String [ ] args ) { // Fill in th…" at bounding box center [372, 324] width 638 height 283
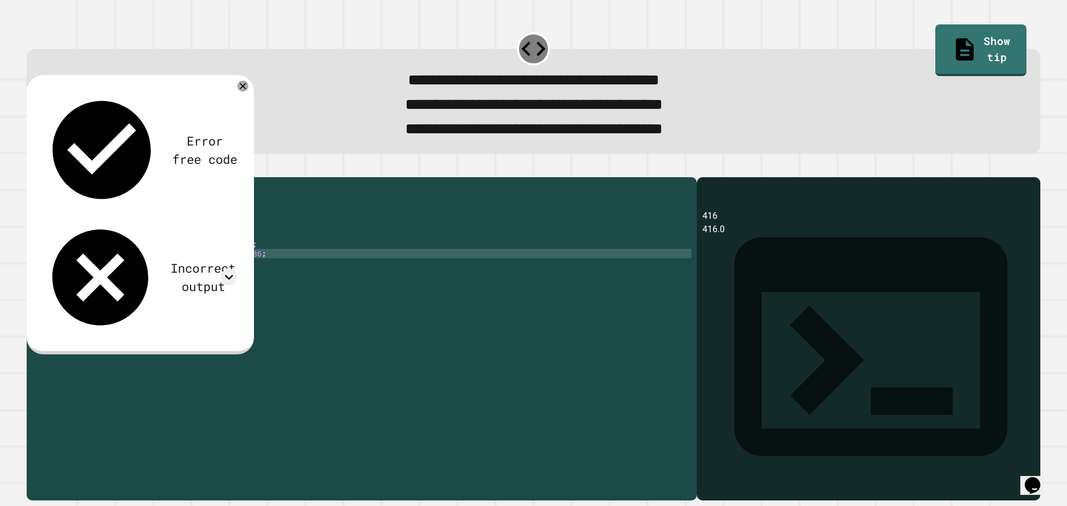
scroll to position [0, 13]
click at [148, 273] on div "public class Main { public static void main ( String [ ] args ) { // Fill in th…" at bounding box center [372, 324] width 638 height 283
click at [252, 272] on div "public class Main { public static void main ( String [ ] args ) { // Fill in th…" at bounding box center [372, 324] width 638 height 283
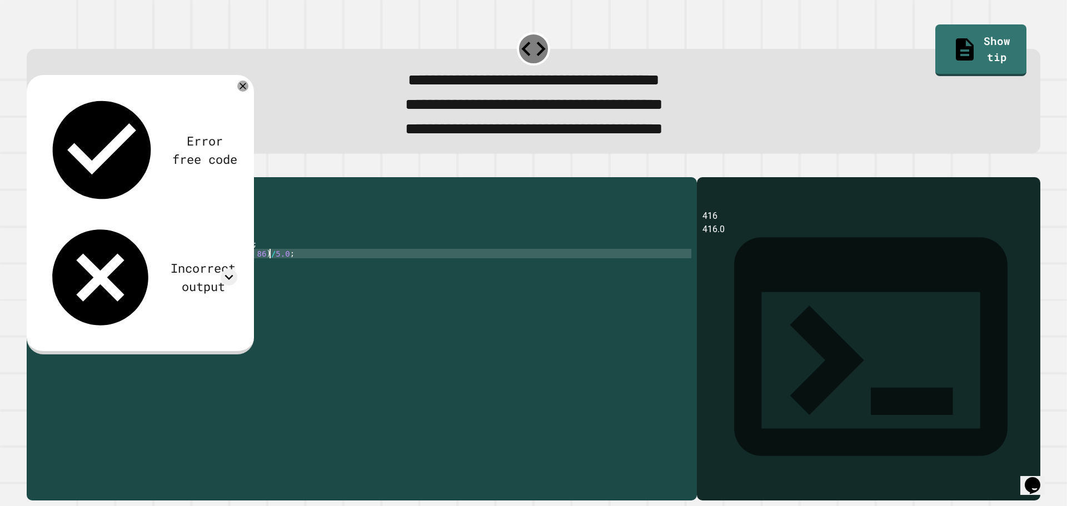
type textarea "**********"
click at [23, 175] on div "**********" at bounding box center [533, 332] width 1024 height 348
click at [32, 168] on button "button" at bounding box center [32, 168] width 0 height 0
